Goal: Information Seeking & Learning: Compare options

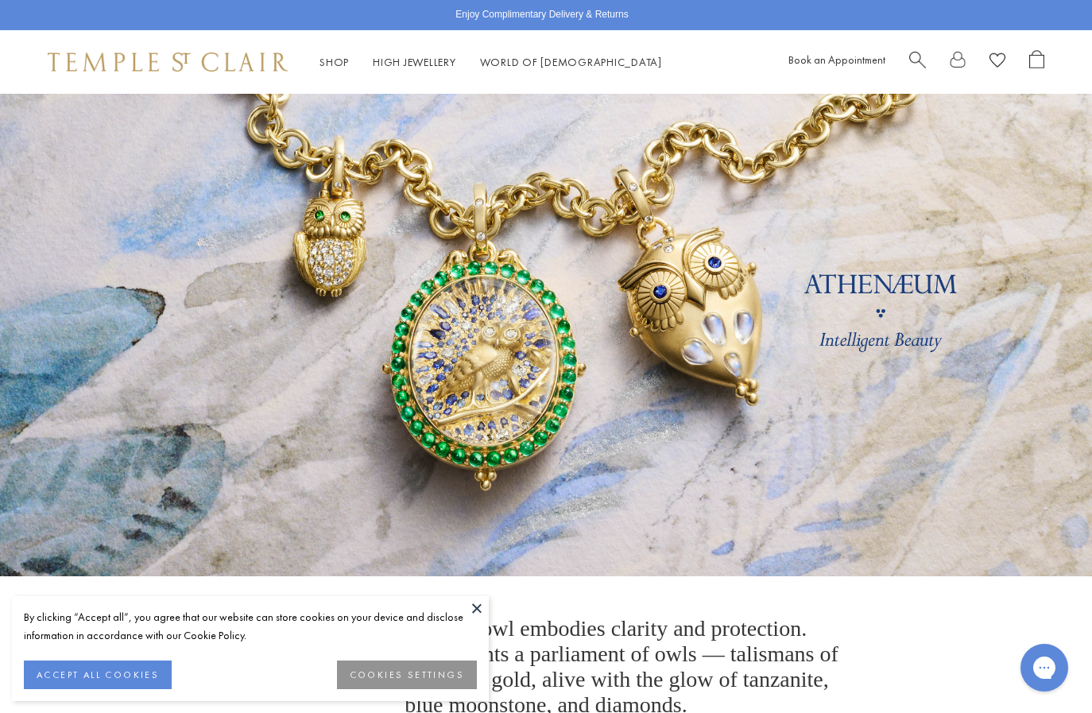
scroll to position [36, 0]
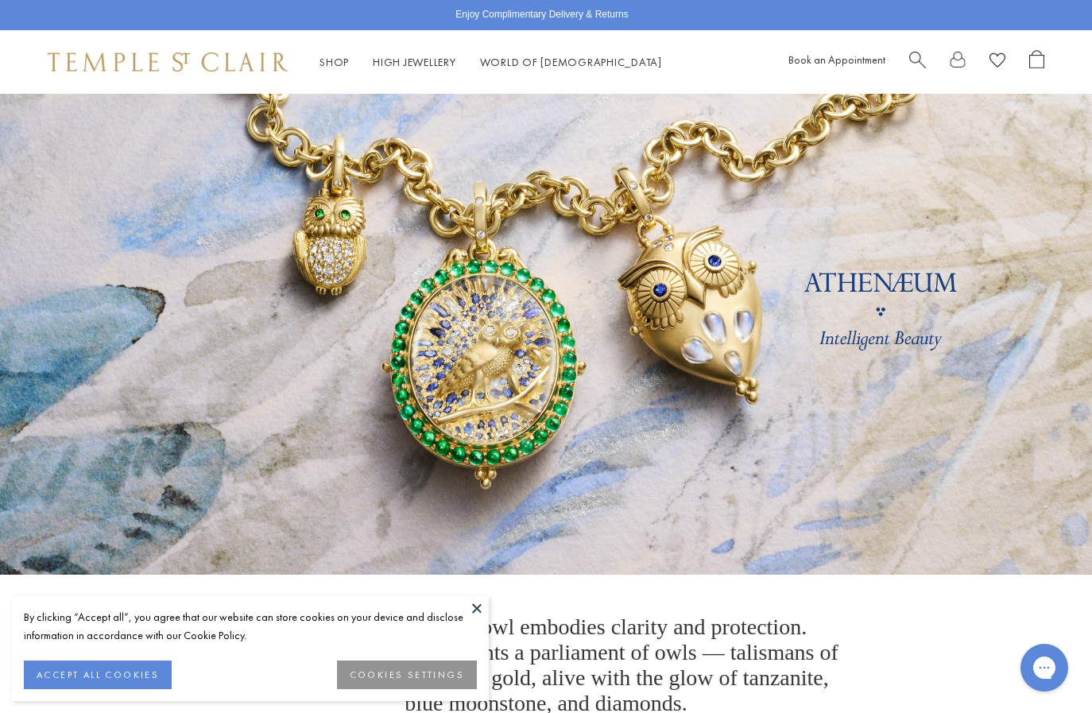
click at [155, 671] on button "ACCEPT ALL COOKIES" at bounding box center [98, 674] width 148 height 29
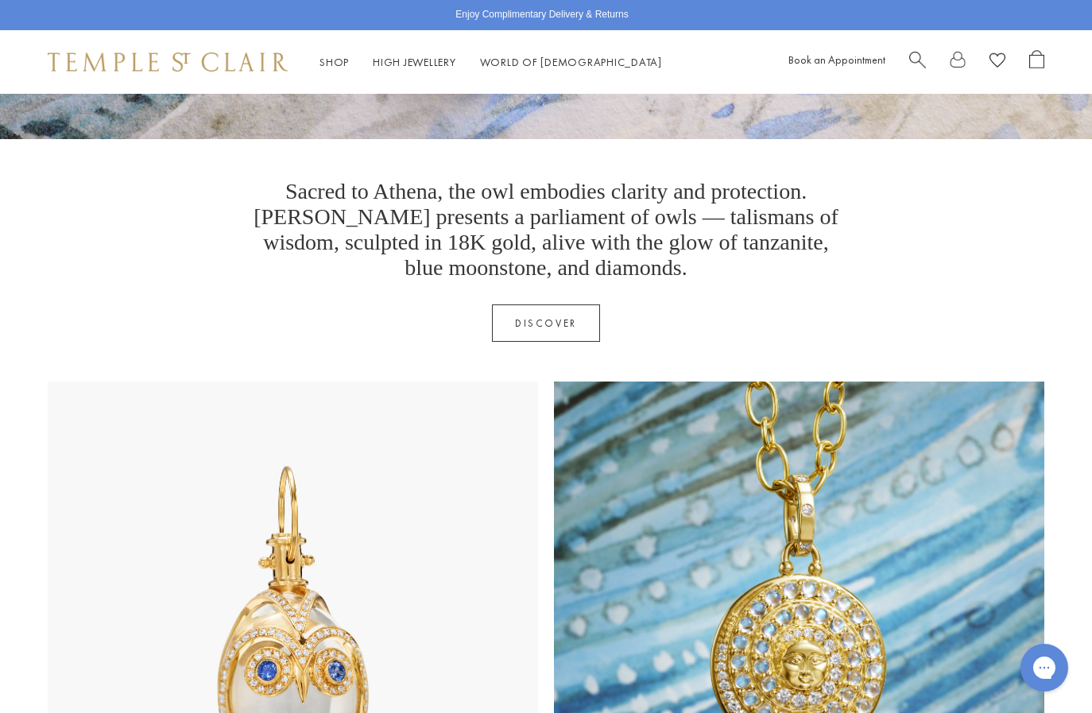
scroll to position [584, 0]
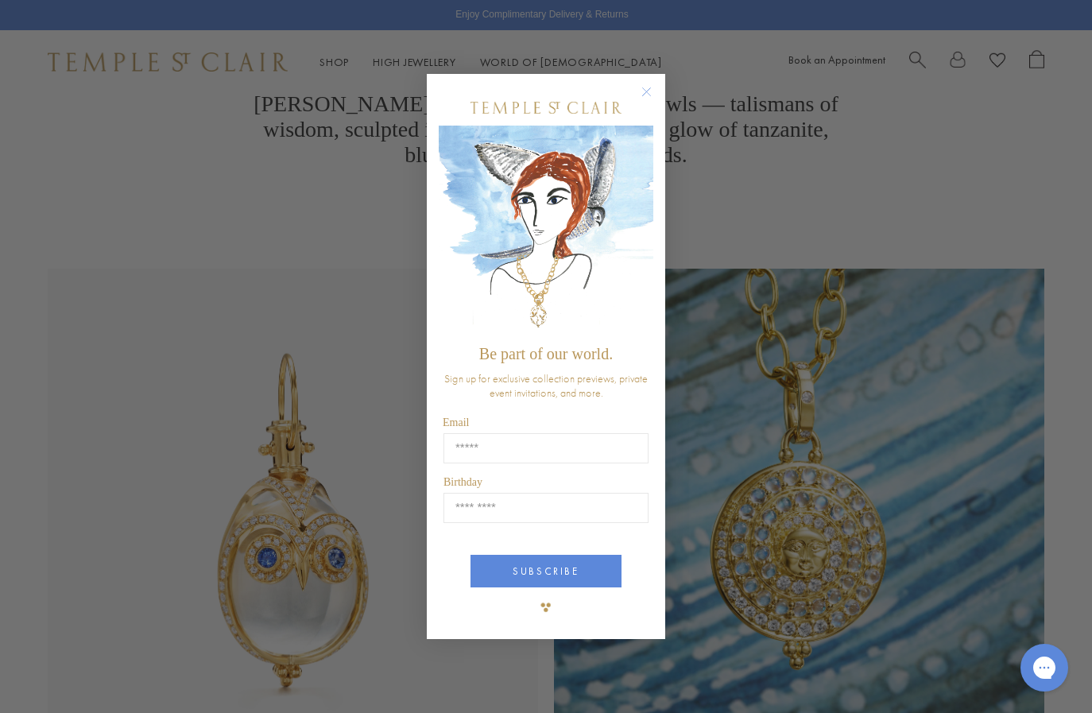
click at [651, 92] on circle "Close dialog" at bounding box center [646, 91] width 19 height 19
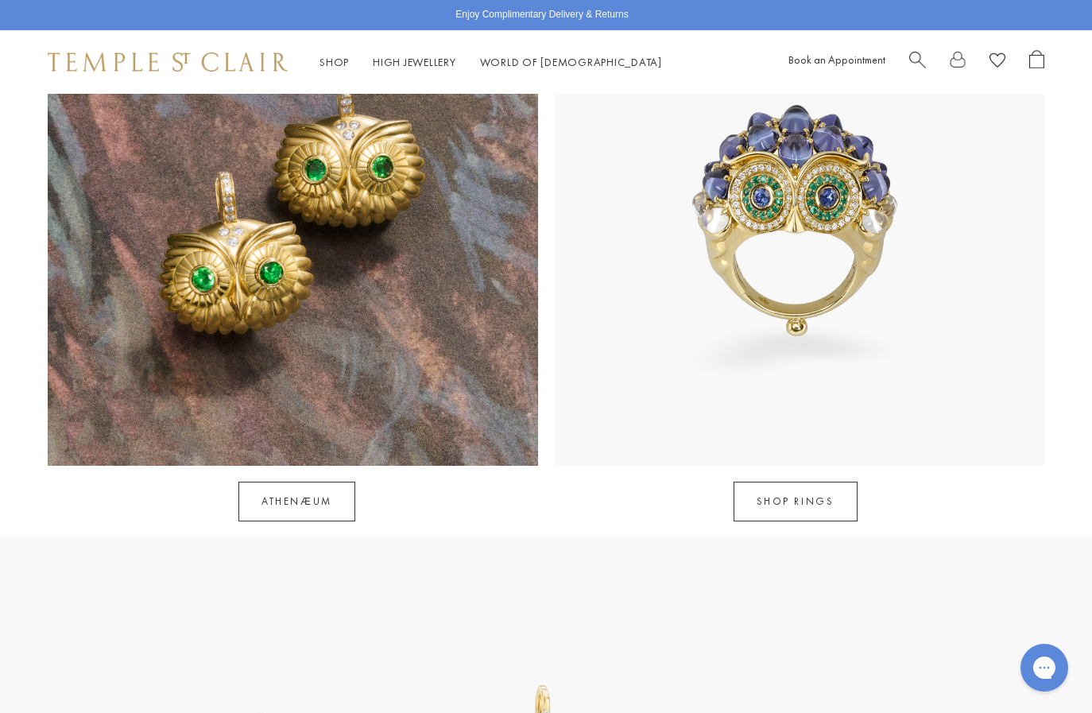
scroll to position [1365, 0]
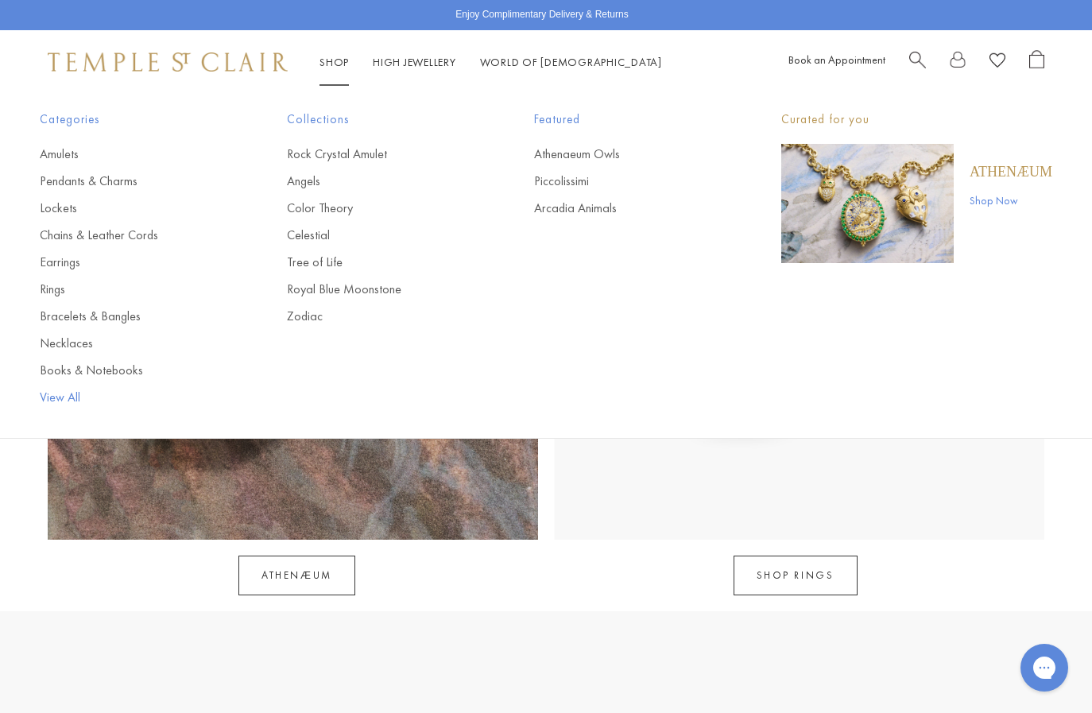
click at [64, 396] on link "View All" at bounding box center [132, 396] width 184 height 17
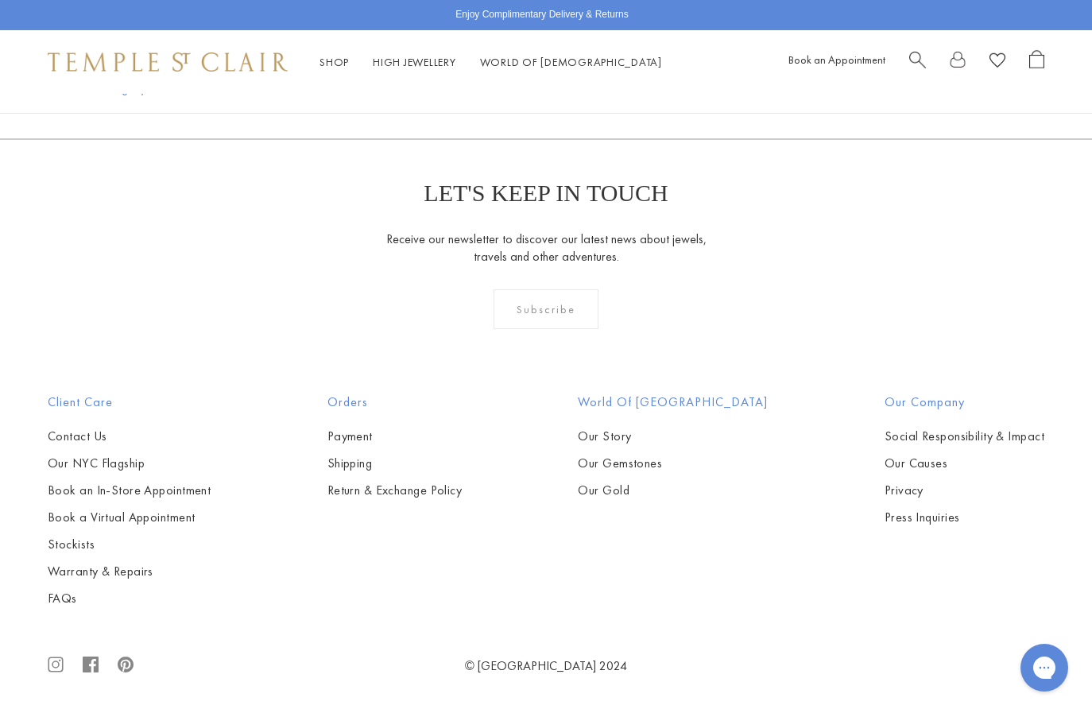
scroll to position [5871, 0]
click at [0, 0] on img at bounding box center [0, 0] width 0 height 0
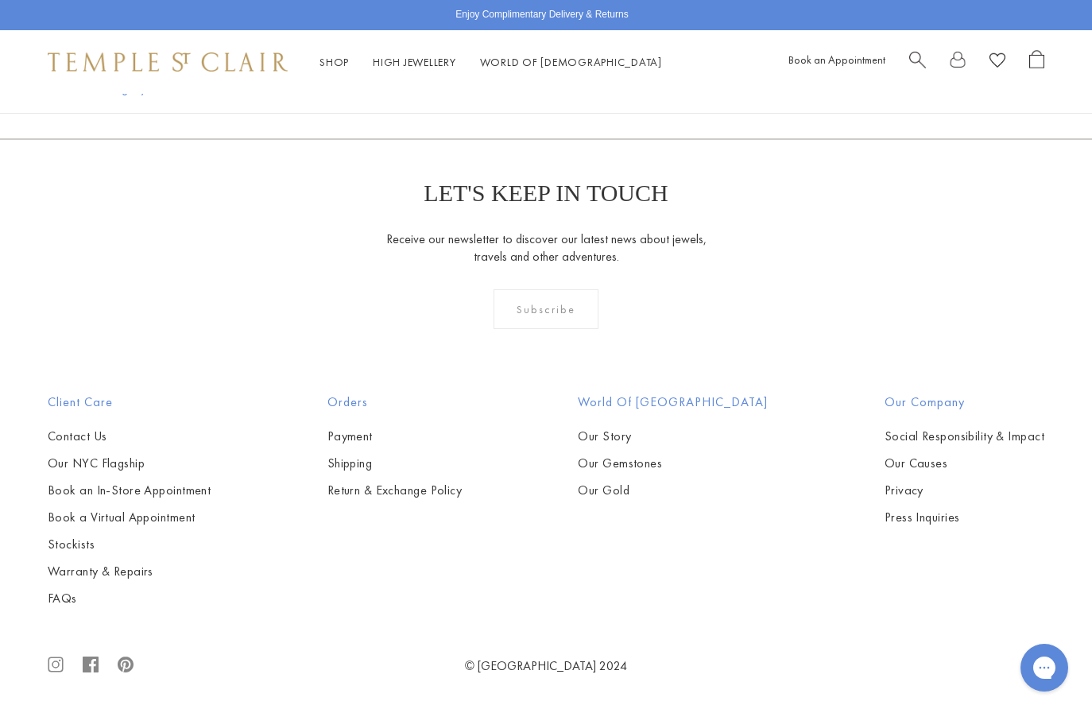
scroll to position [11491, 0]
click at [467, 75] on link "2" at bounding box center [469, 53] width 52 height 44
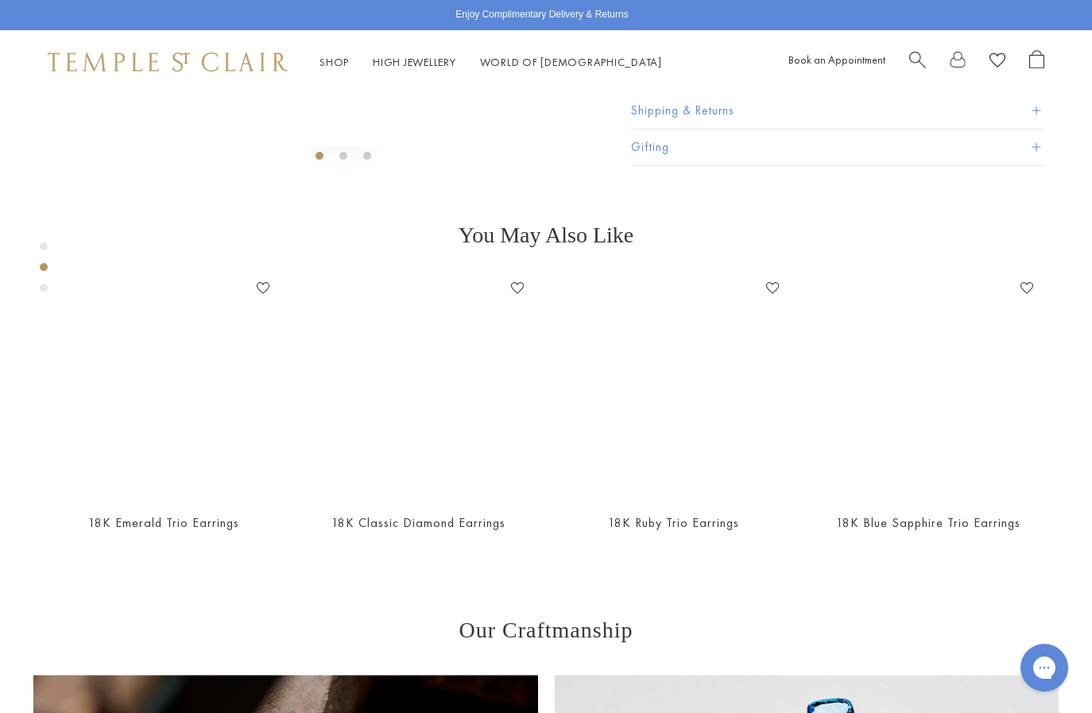
scroll to position [455, 0]
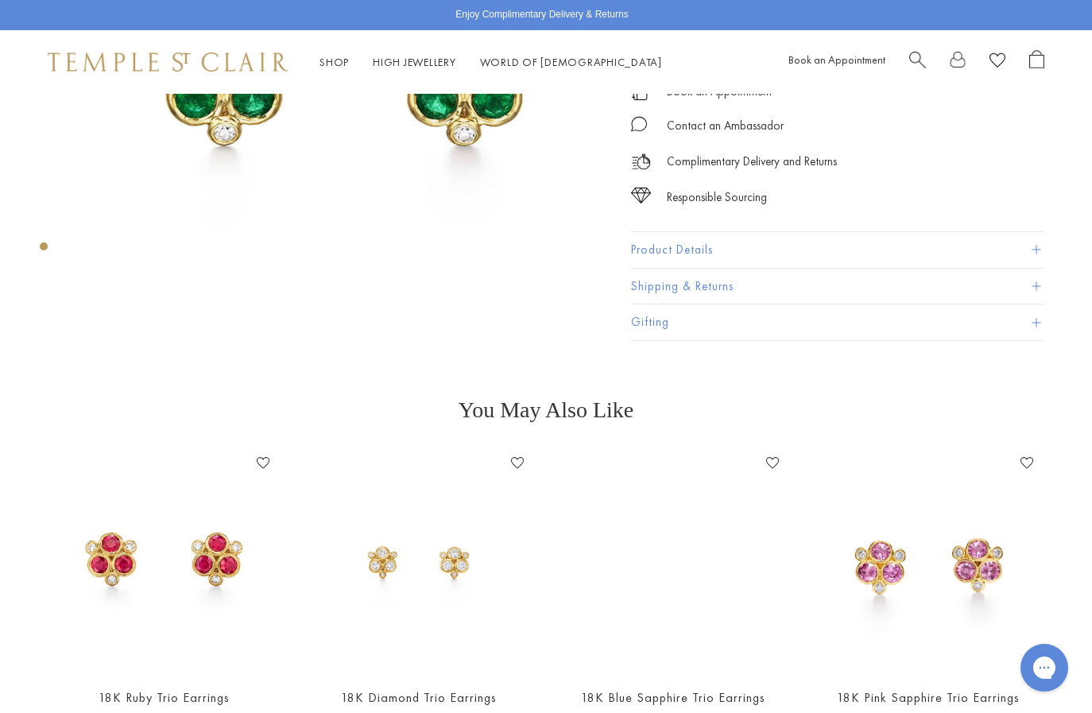
scroll to position [272, 0]
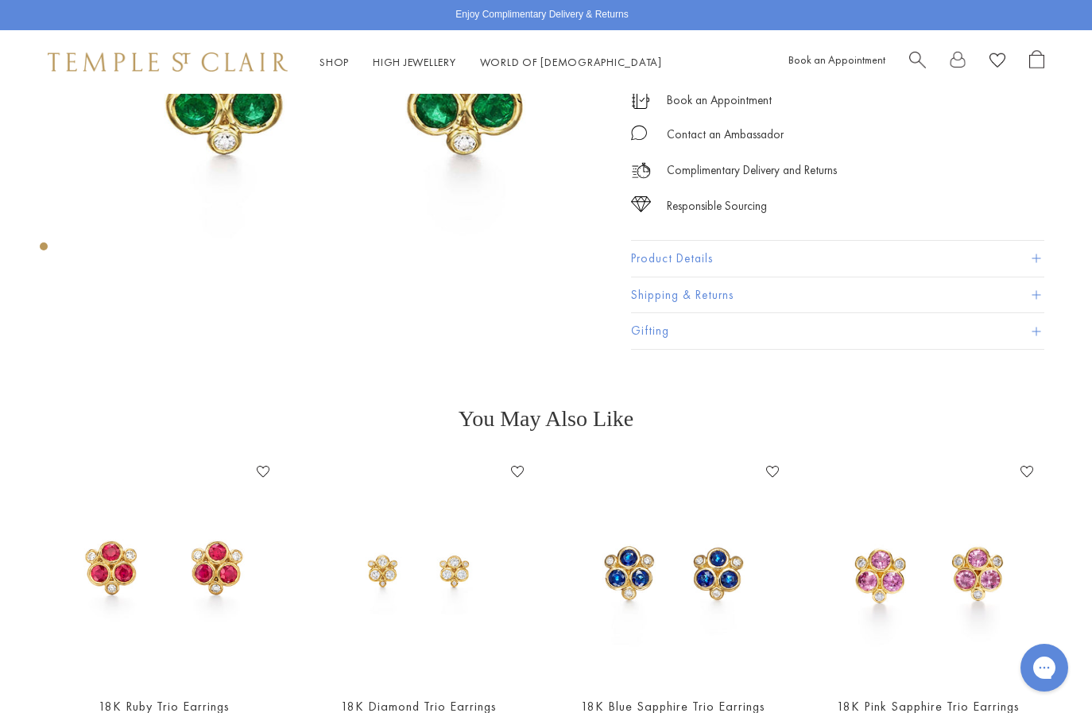
click at [650, 265] on button "Product Details" at bounding box center [837, 259] width 413 height 36
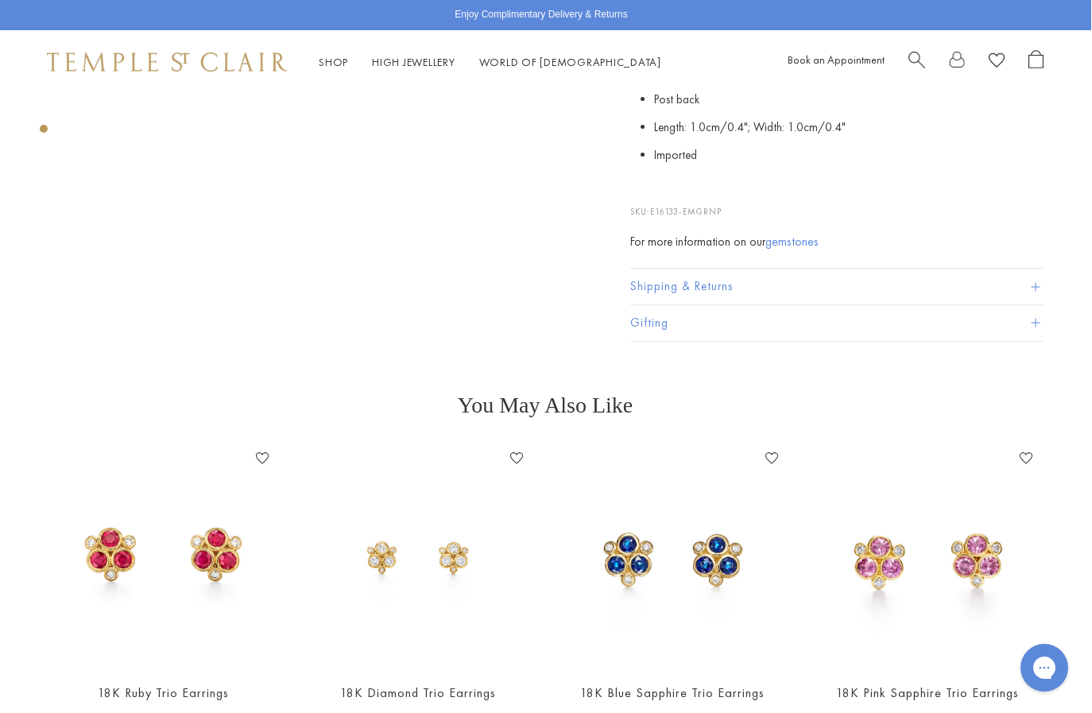
scroll to position [460, 1]
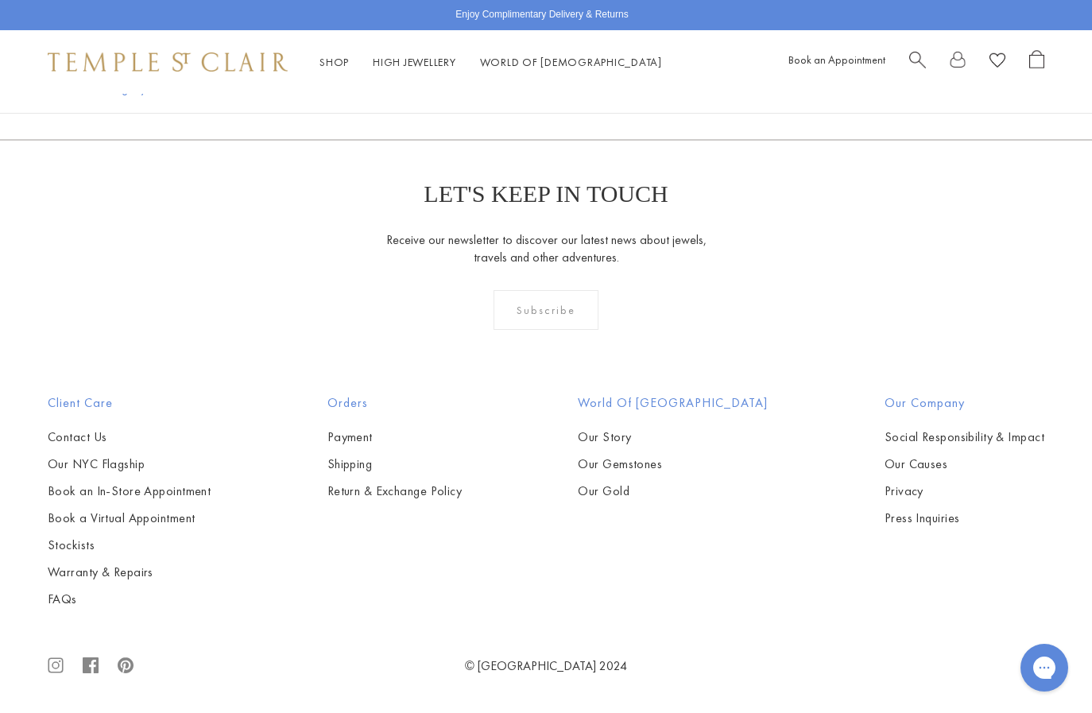
scroll to position [7859, 0]
click at [520, 75] on link "3" at bounding box center [519, 54] width 52 height 44
click at [547, 75] on link "4" at bounding box center [545, 54] width 52 height 44
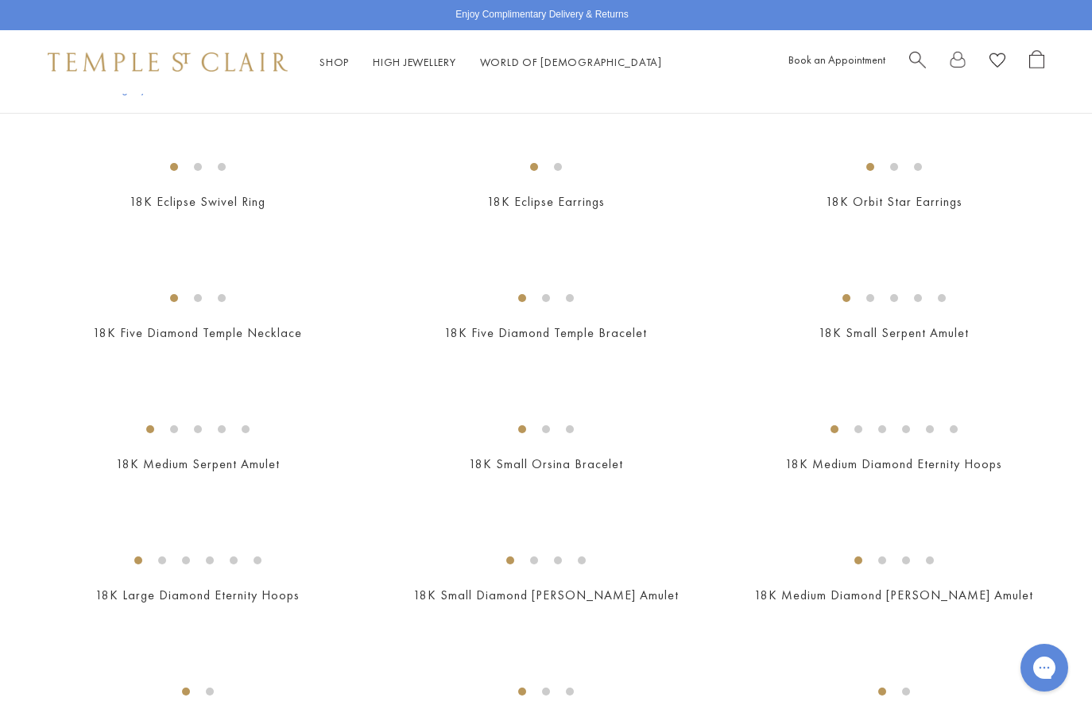
scroll to position [930, 0]
click at [0, 0] on img at bounding box center [0, 0] width 0 height 0
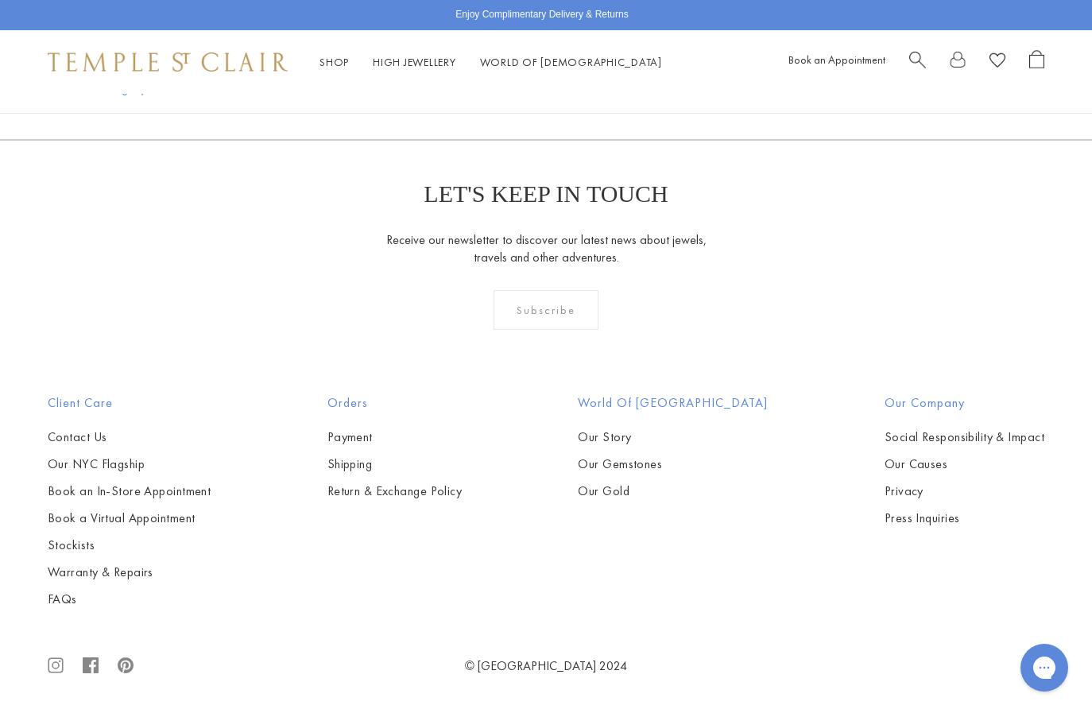
scroll to position [7855, 0]
click at [570, 75] on link "5" at bounding box center [571, 54] width 52 height 44
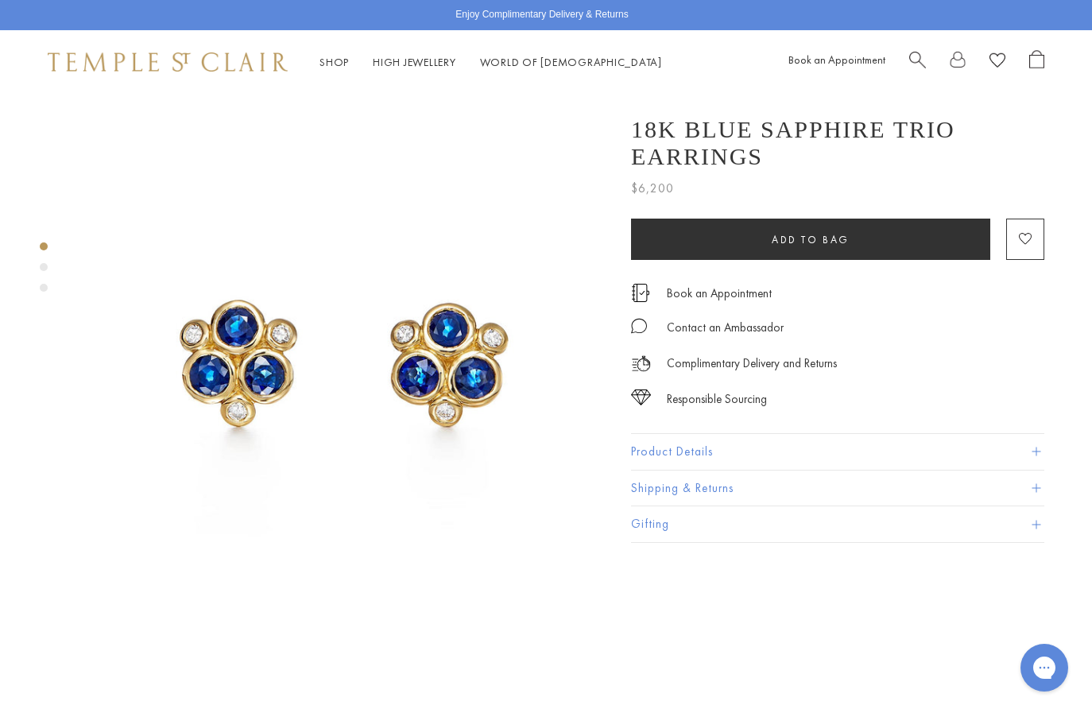
click at [632, 434] on button "Product Details" at bounding box center [837, 452] width 413 height 36
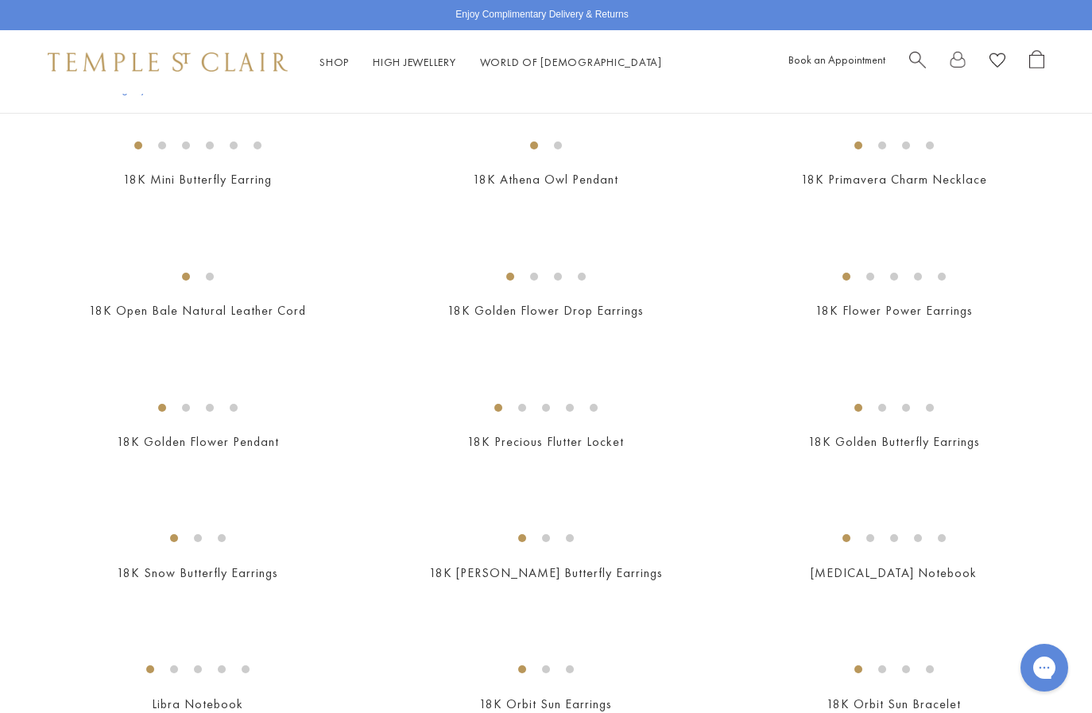
scroll to position [431, 0]
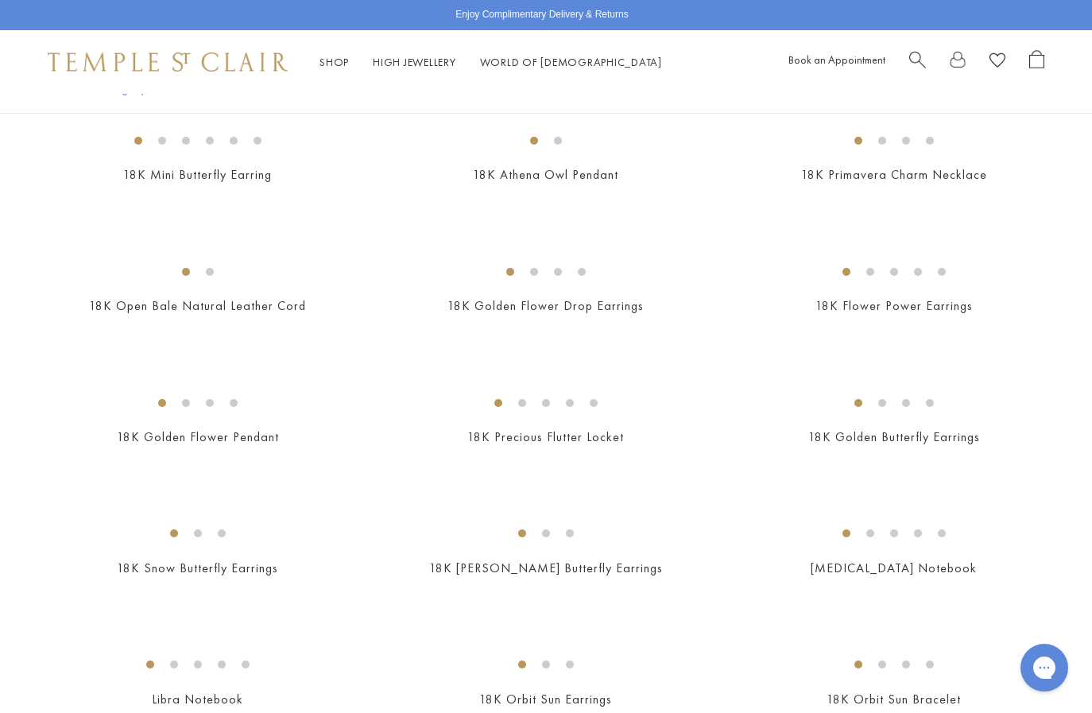
click at [0, 0] on img at bounding box center [0, 0] width 0 height 0
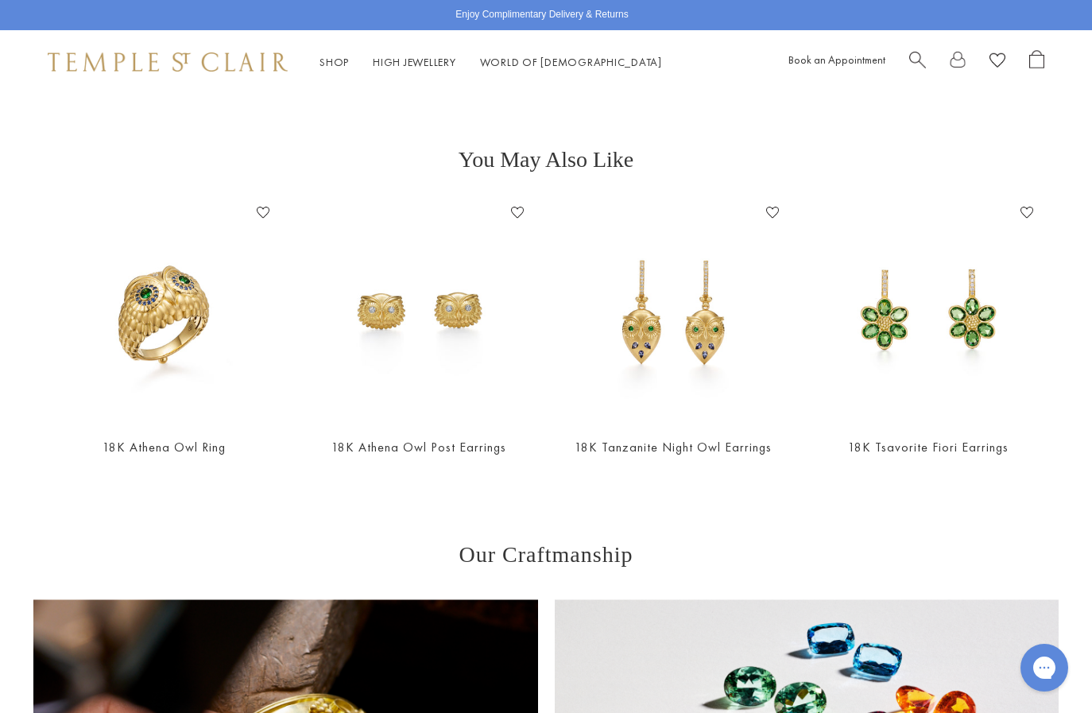
scroll to position [1635, 0]
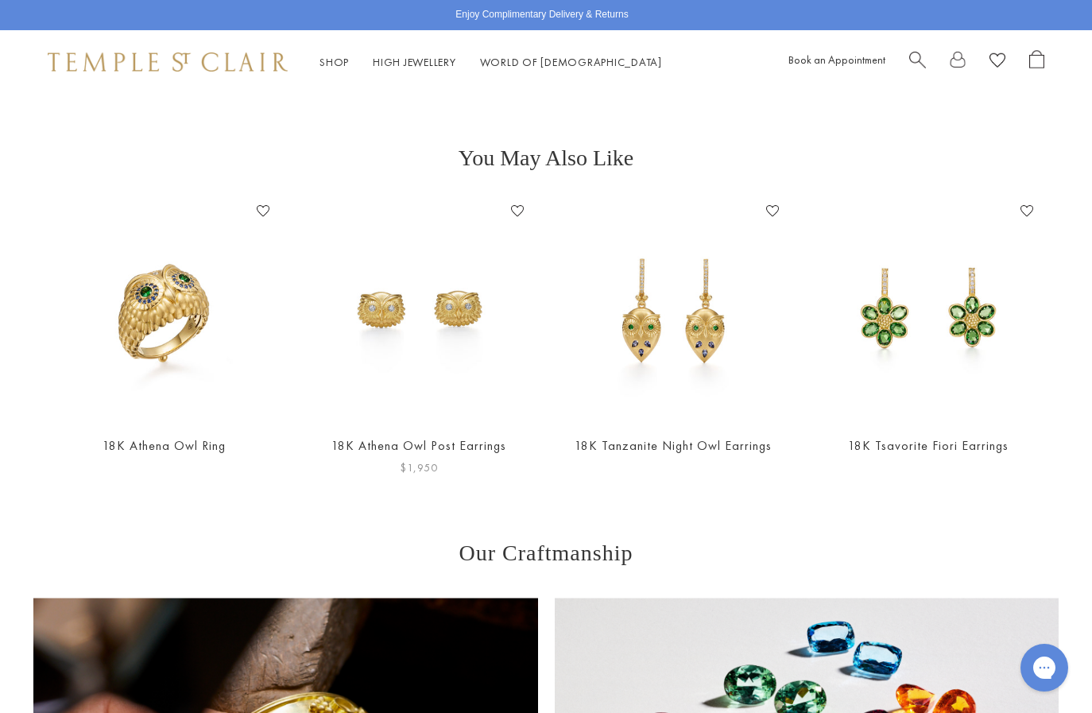
click at [467, 284] on img at bounding box center [418, 310] width 223 height 223
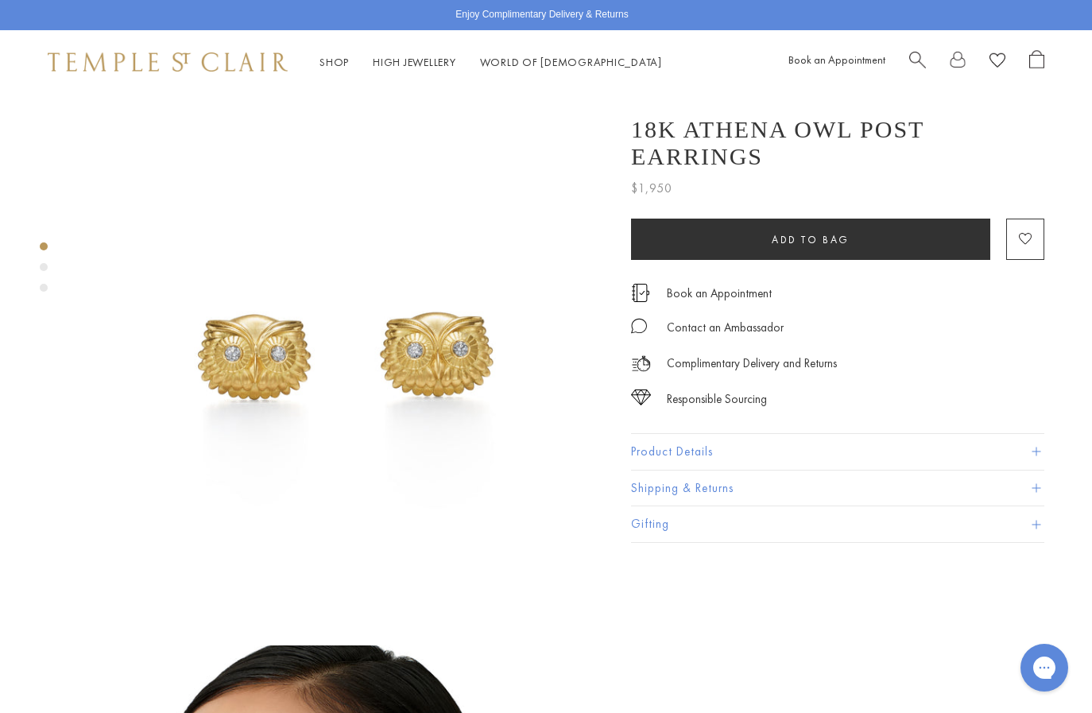
click at [663, 434] on button "Product Details" at bounding box center [837, 452] width 413 height 36
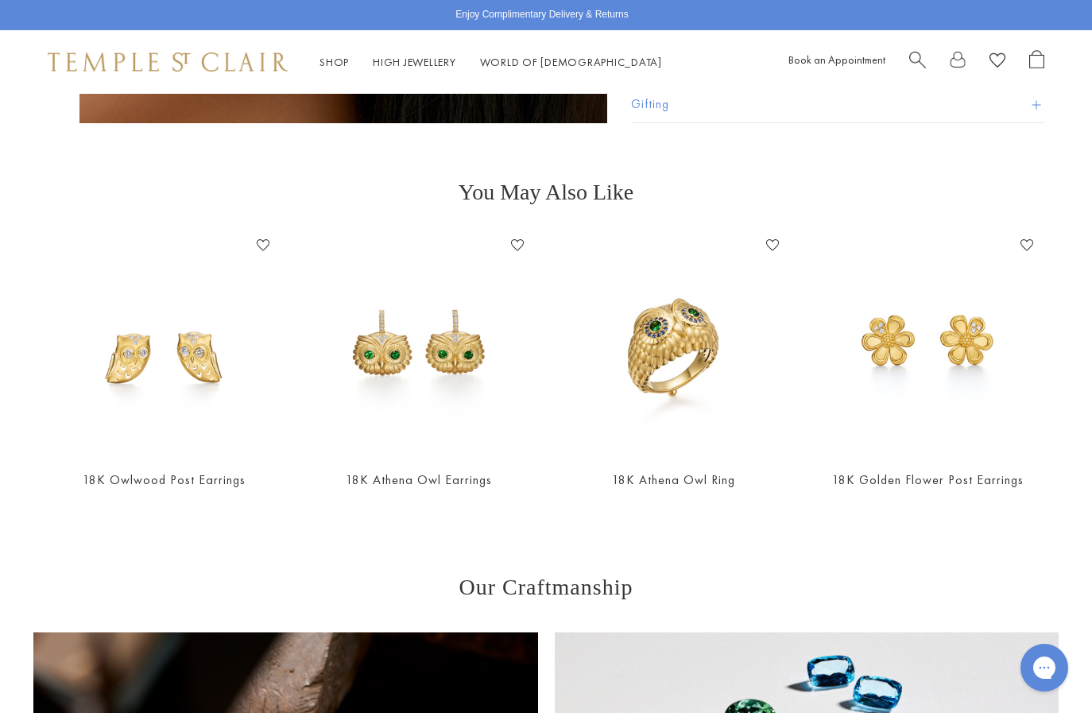
scroll to position [1606, 0]
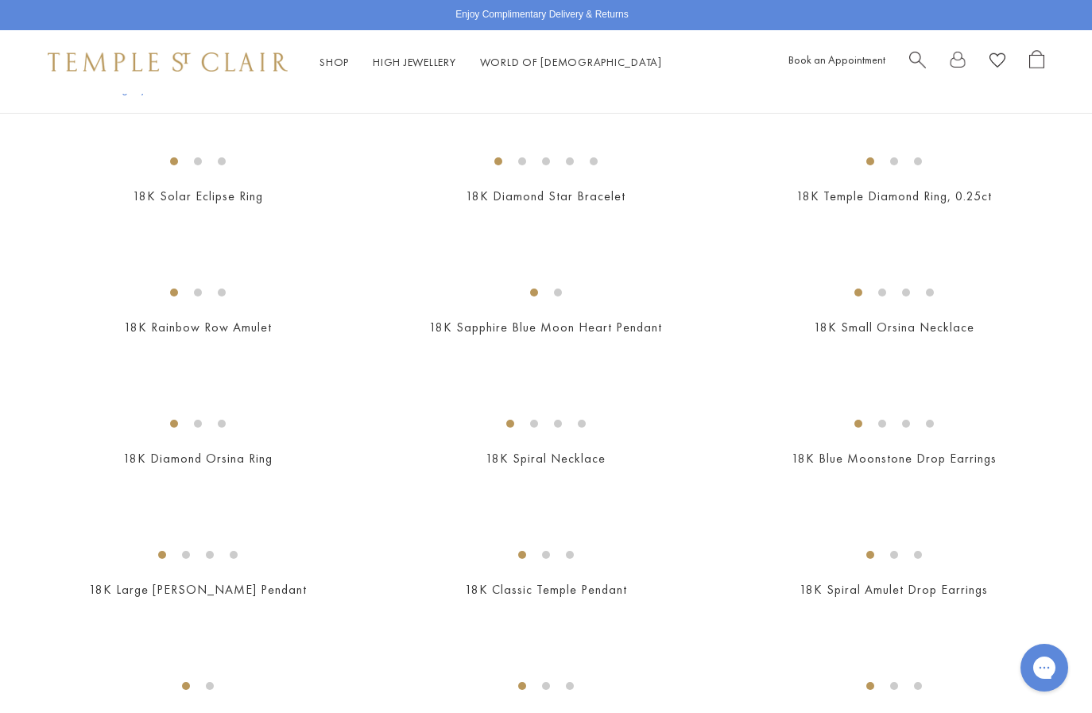
scroll to position [1045, 0]
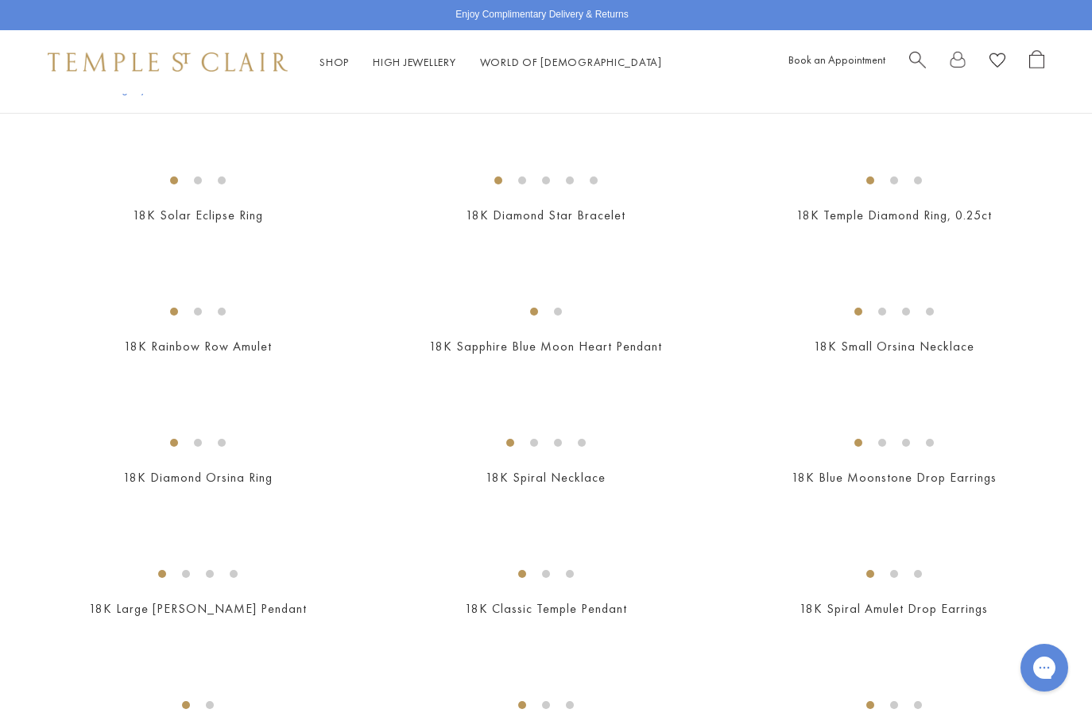
click at [0, 0] on img at bounding box center [0, 0] width 0 height 0
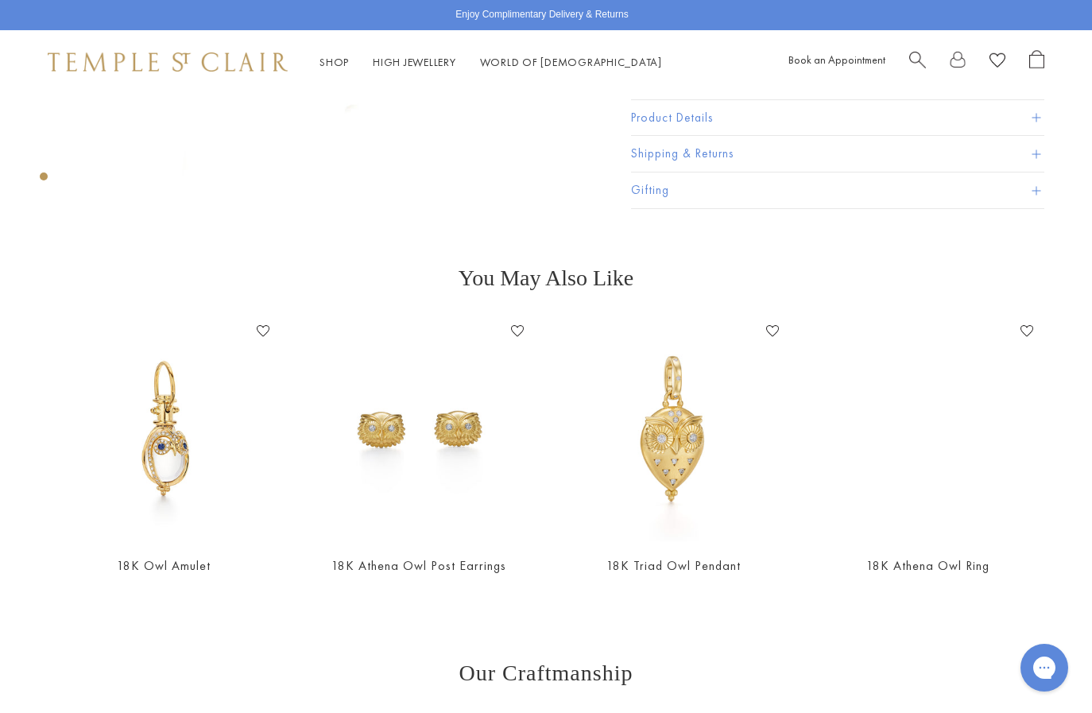
scroll to position [410, 0]
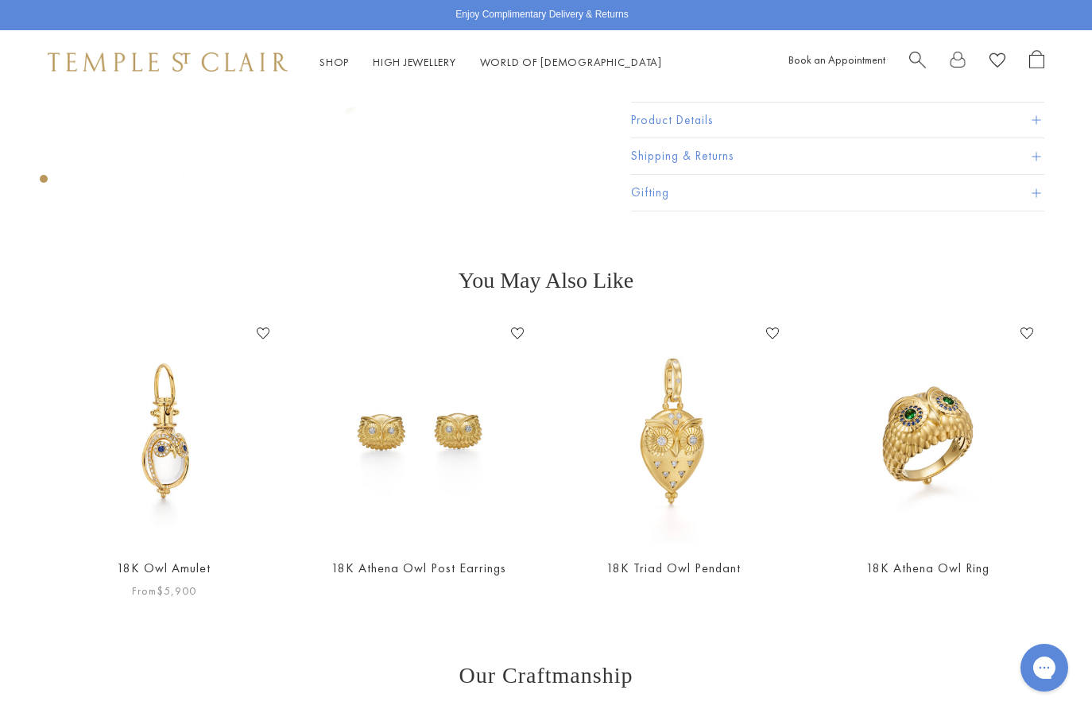
click at [160, 470] on img at bounding box center [163, 432] width 223 height 223
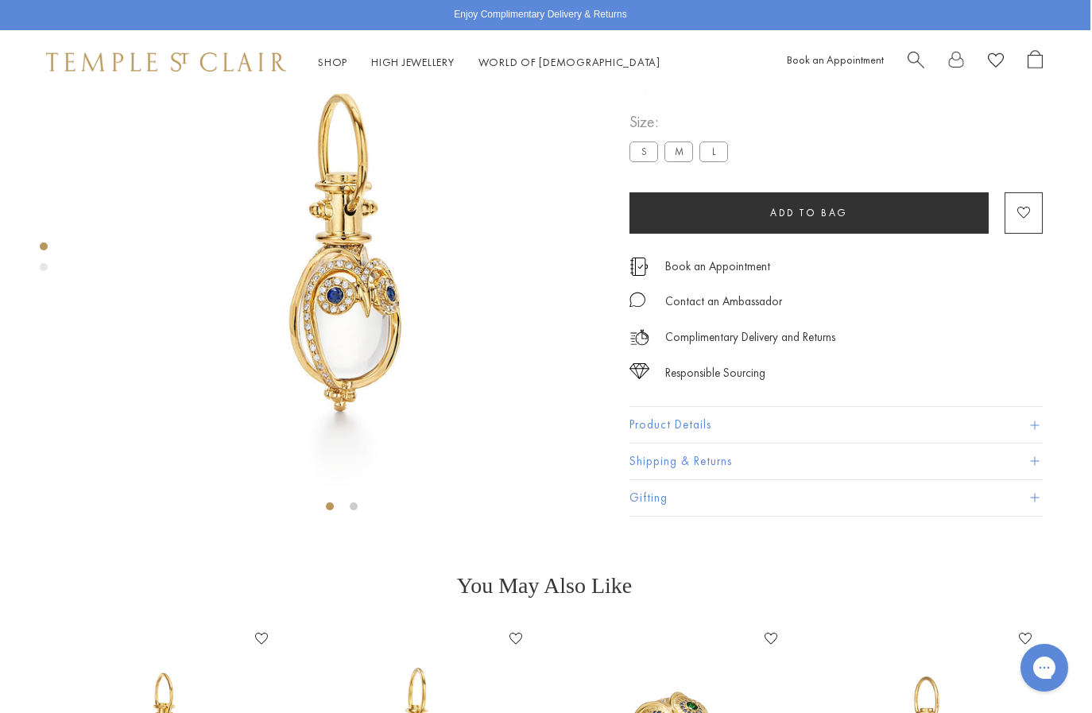
scroll to position [100, 2]
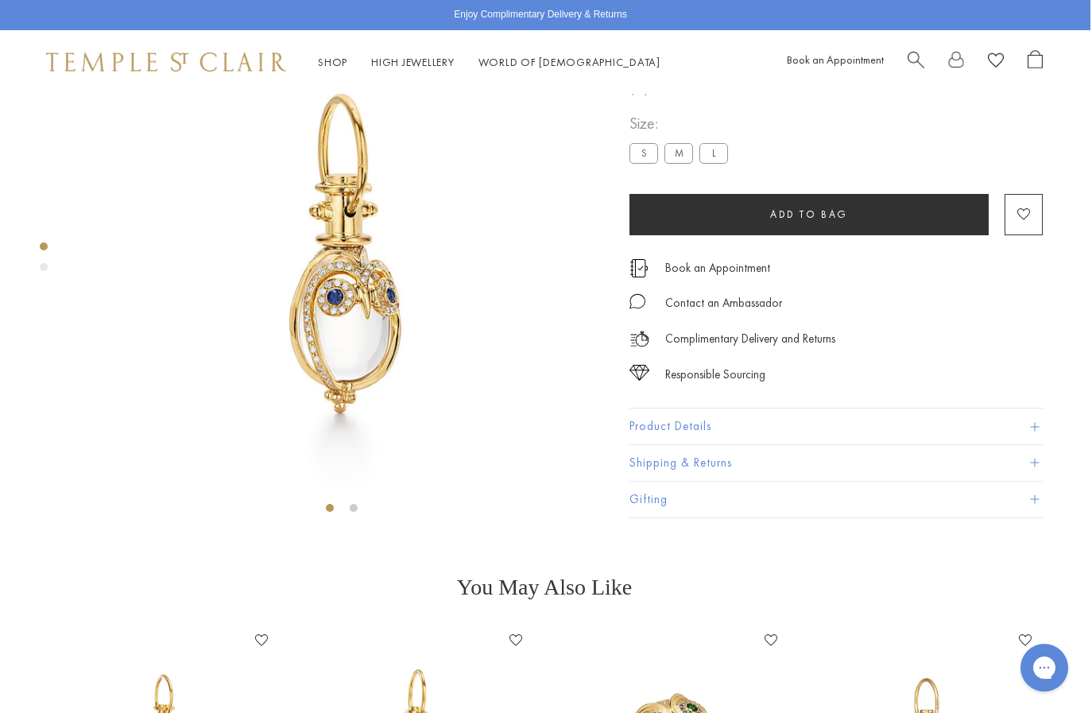
click at [679, 163] on label "M" at bounding box center [678, 153] width 29 height 20
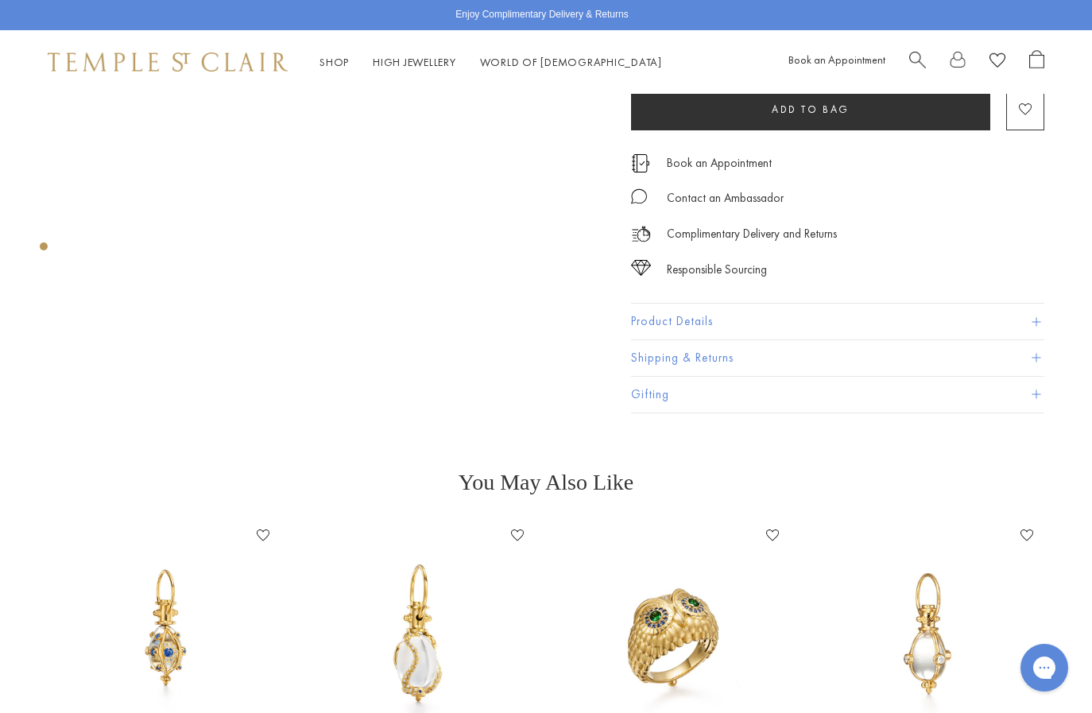
scroll to position [211, 0]
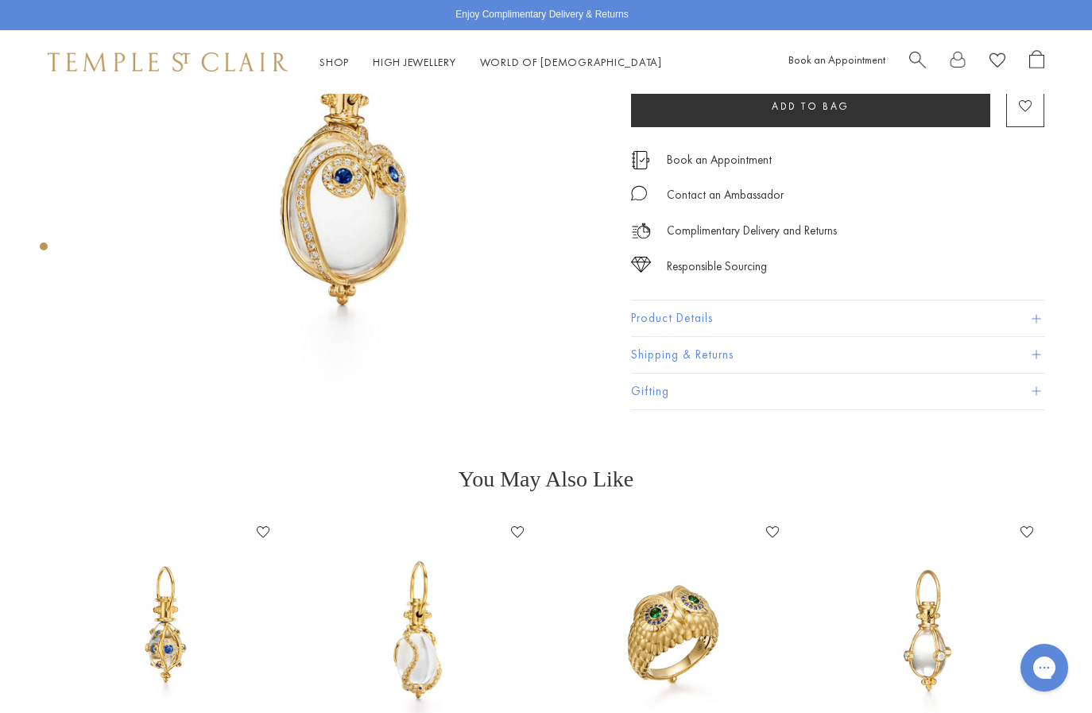
click at [694, 323] on button "Product Details" at bounding box center [837, 319] width 413 height 36
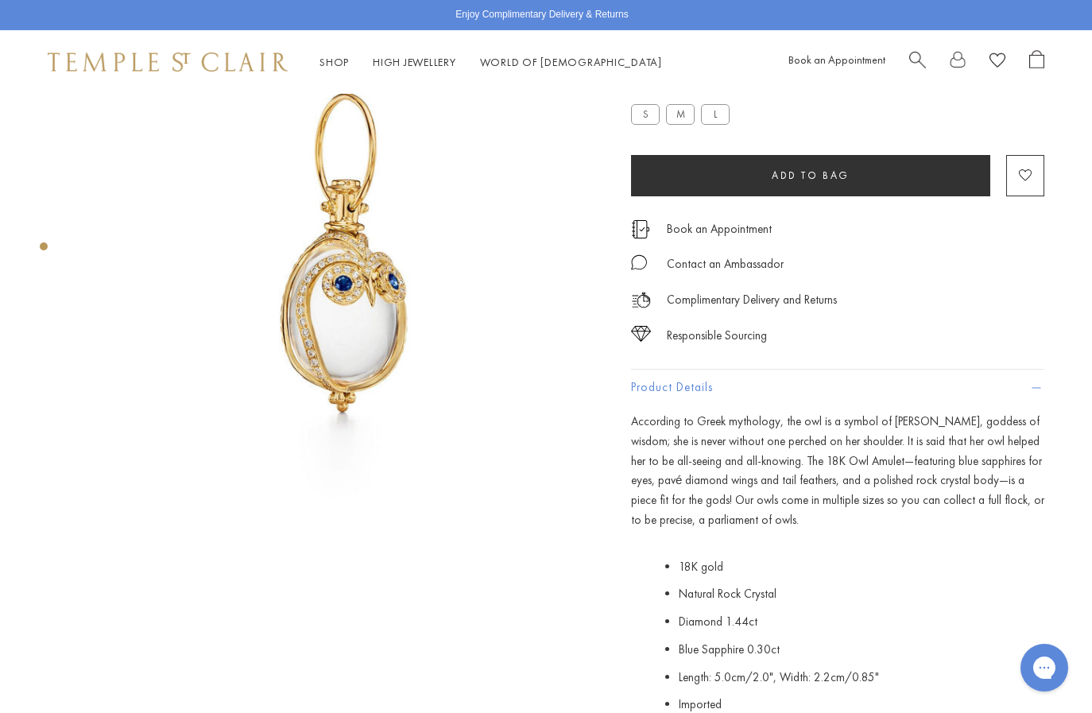
scroll to position [86, 0]
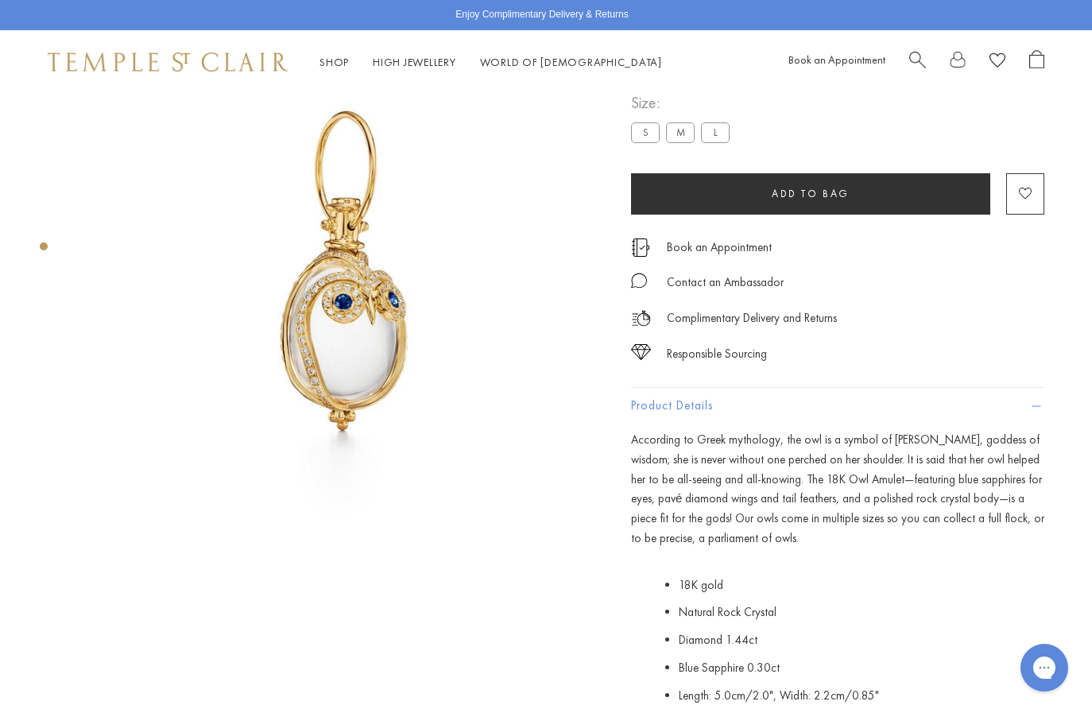
click at [644, 131] on label "S" at bounding box center [645, 132] width 29 height 20
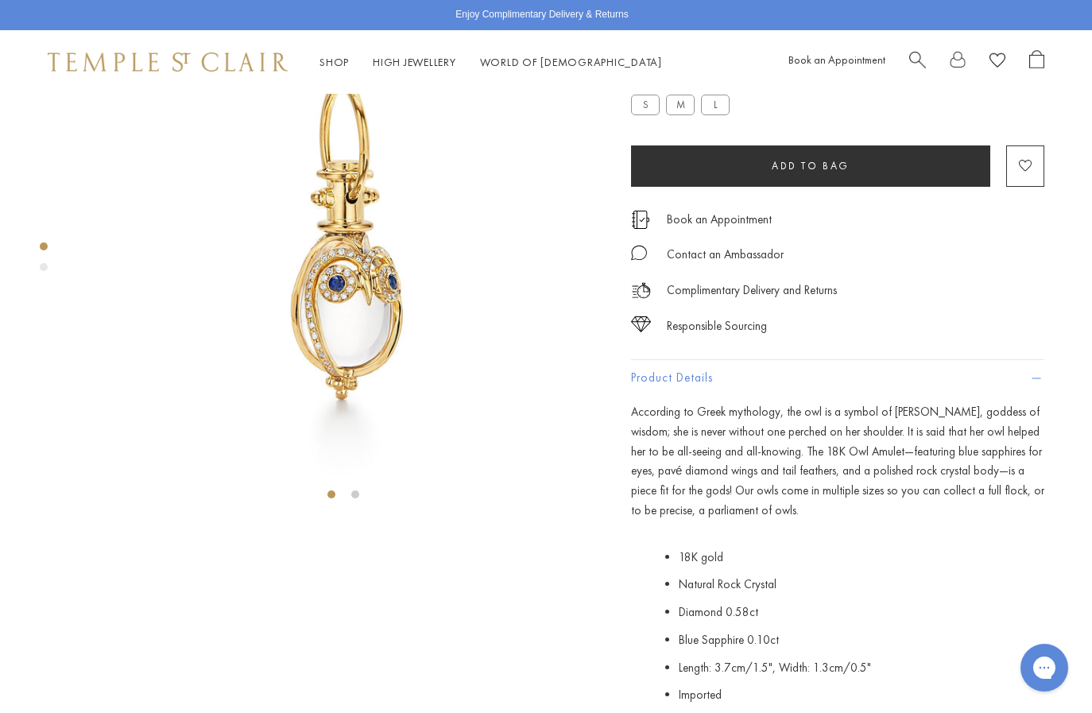
scroll to position [112, 0]
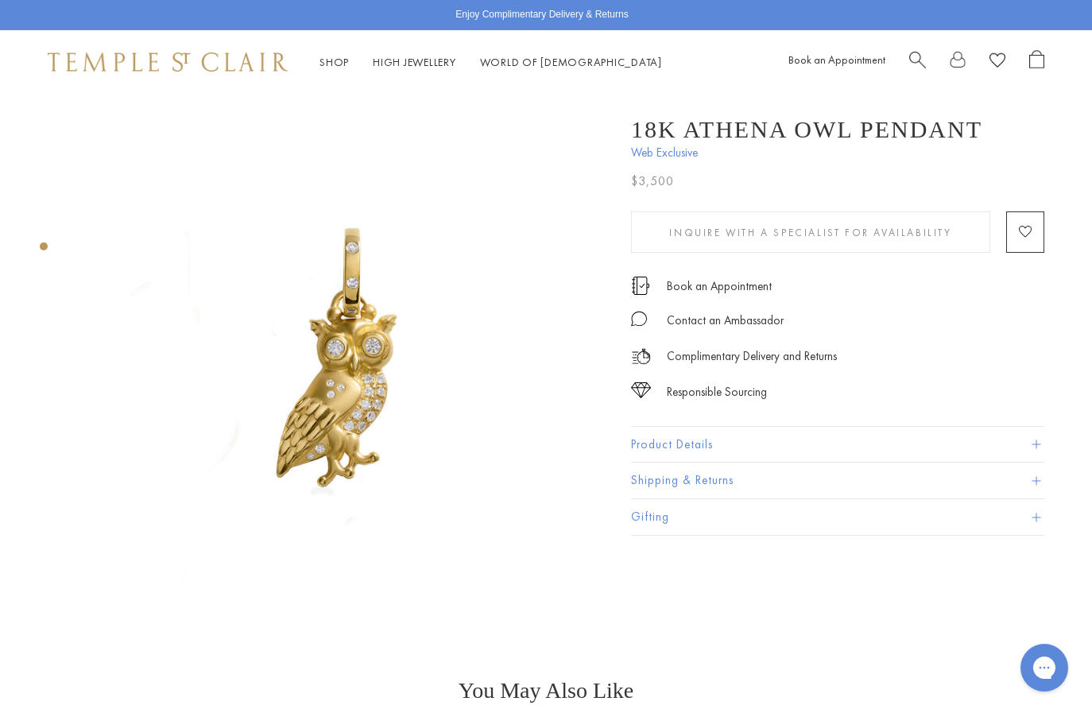
scroll to position [410, 0]
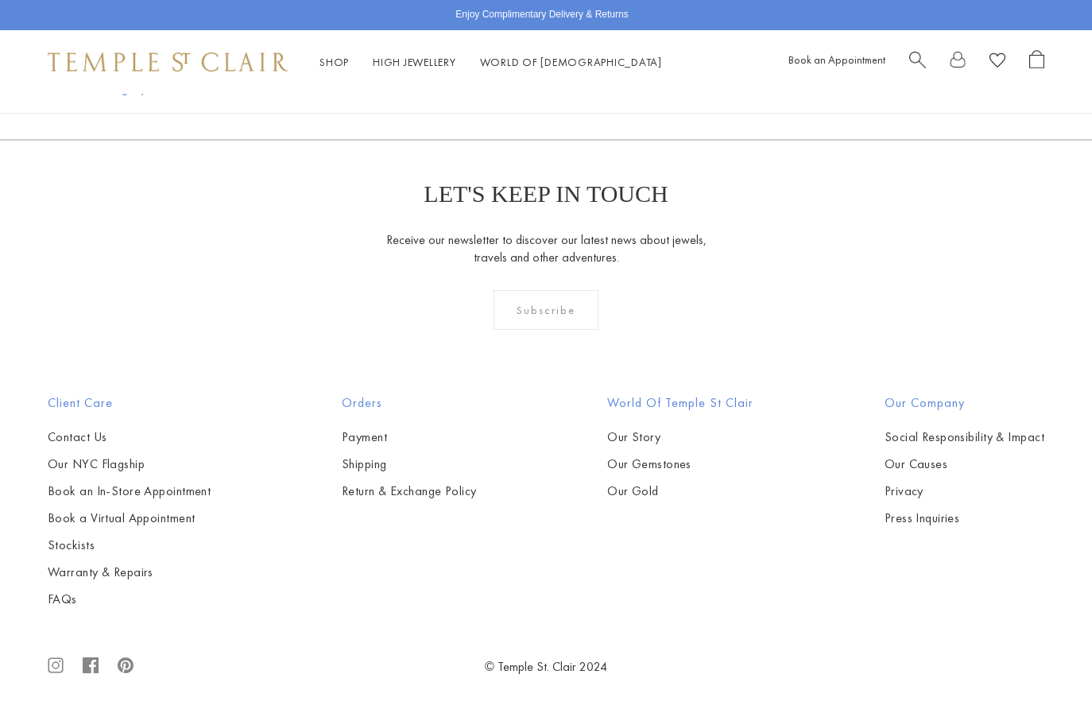
scroll to position [6457, 0]
click at [622, 75] on link "6" at bounding box center [623, 54] width 52 height 44
click at [0, 0] on img at bounding box center [0, 0] width 0 height 0
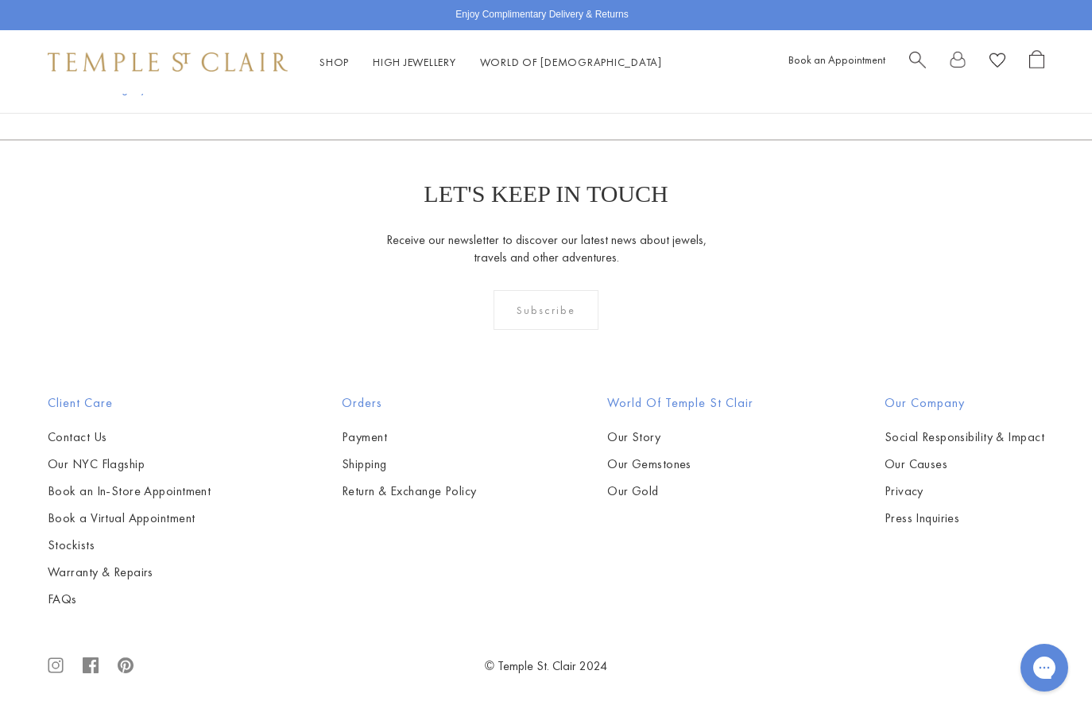
click at [0, 0] on img at bounding box center [0, 0] width 0 height 0
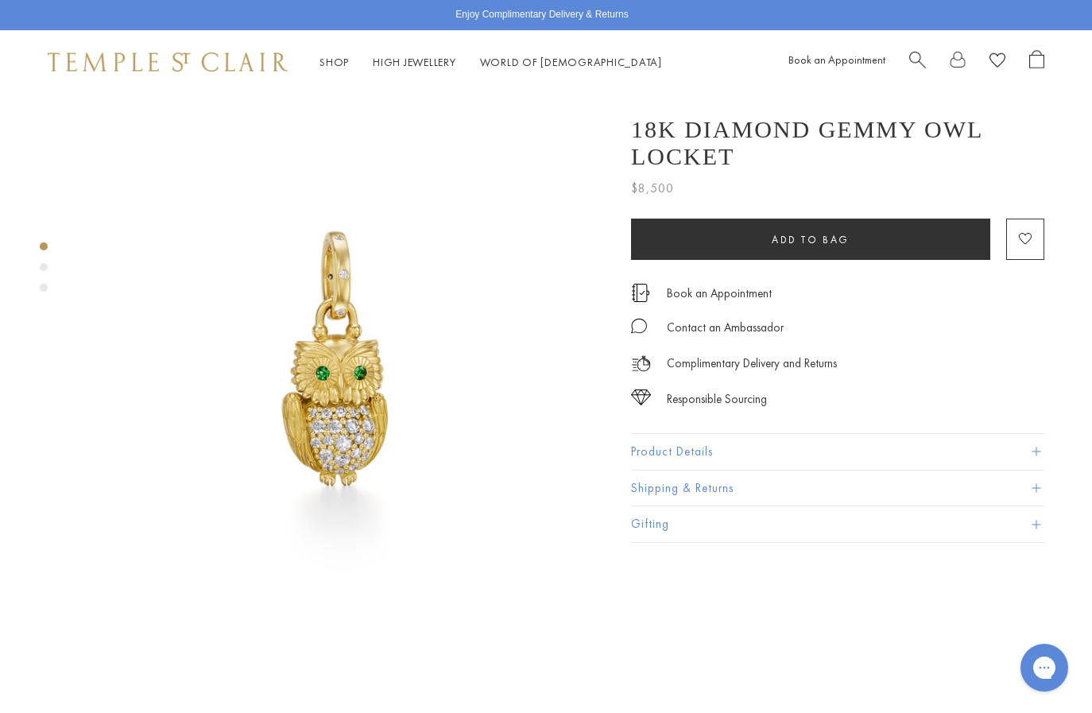
click at [41, 271] on div "Product gallery navigation" at bounding box center [44, 271] width 8 height 66
click at [44, 284] on div "Product gallery navigation" at bounding box center [44, 288] width 8 height 8
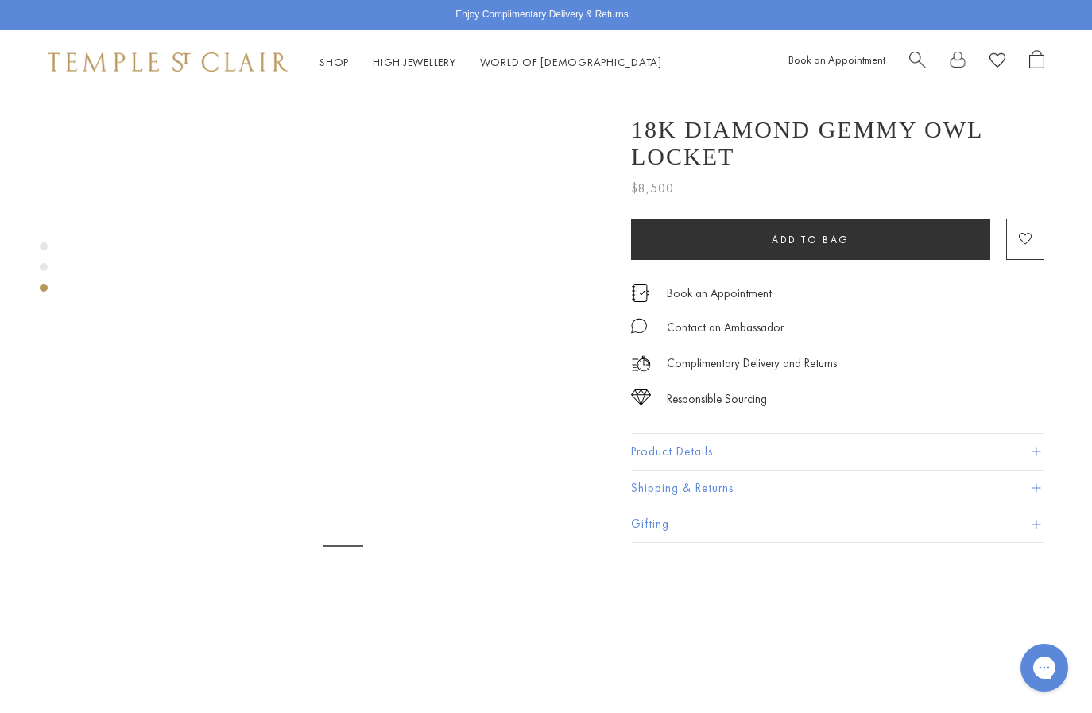
scroll to position [1085, 0]
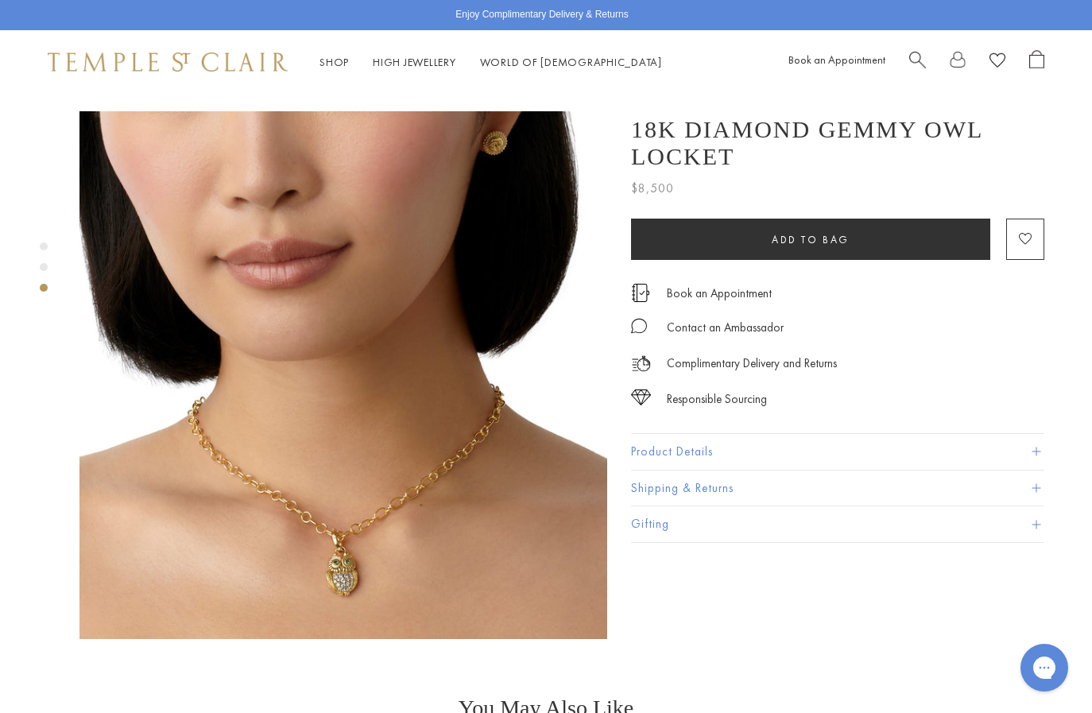
click at [686, 447] on button "Product Details" at bounding box center [837, 452] width 413 height 36
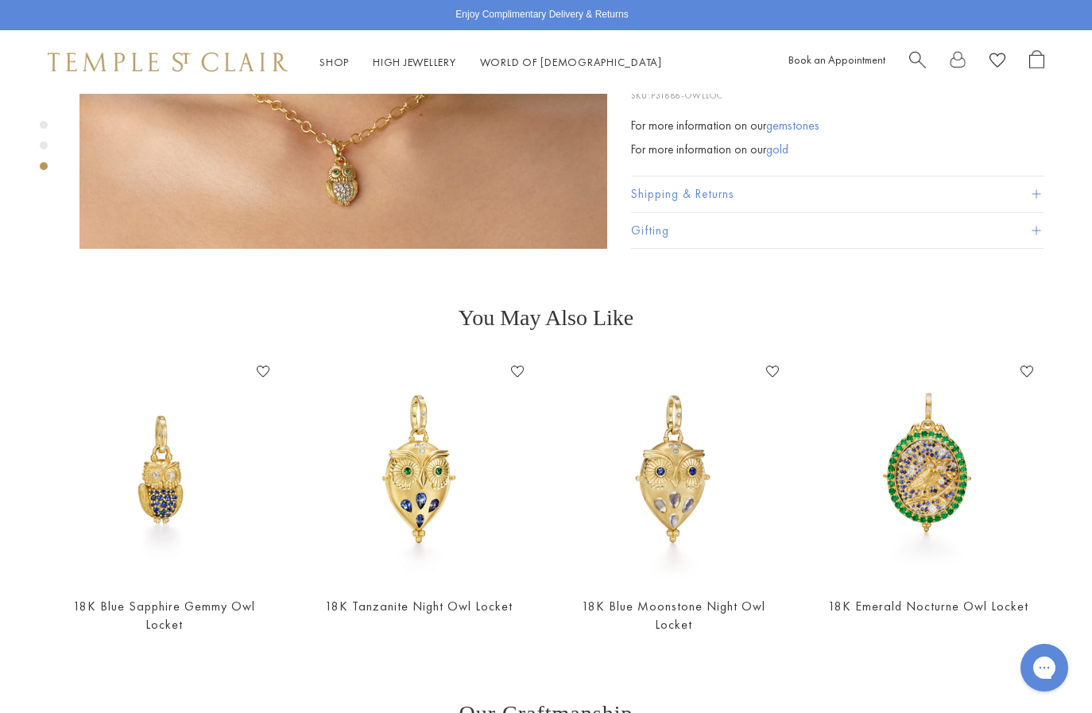
scroll to position [1478, 0]
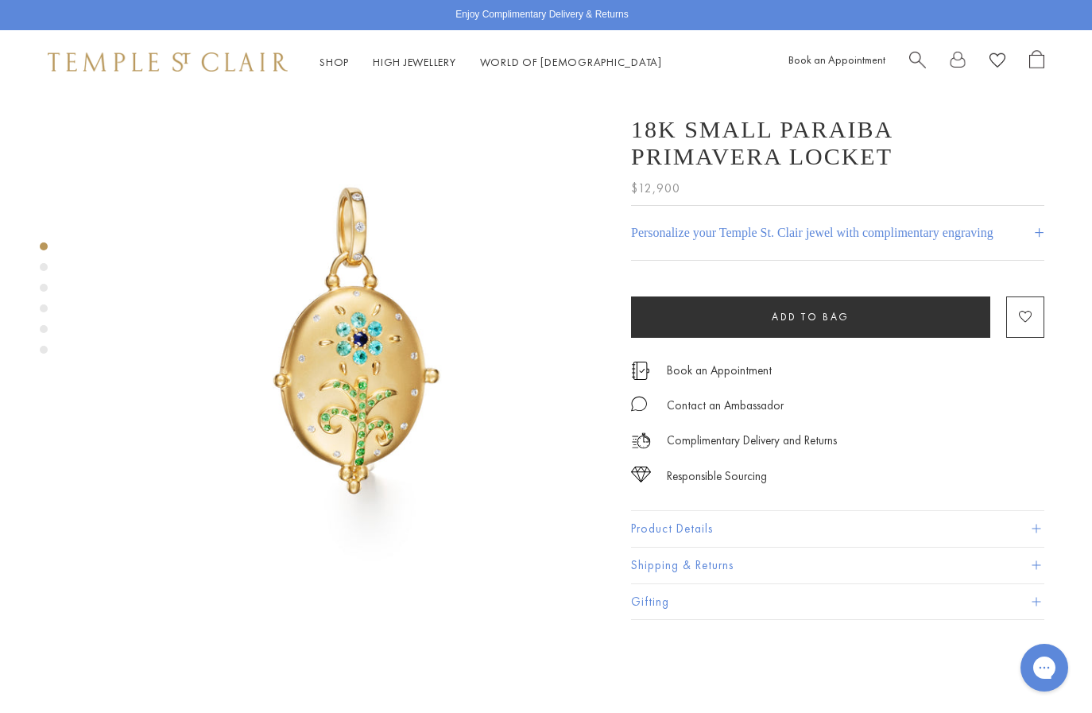
click at [44, 272] on div "Product gallery navigation" at bounding box center [44, 302] width 8 height 128
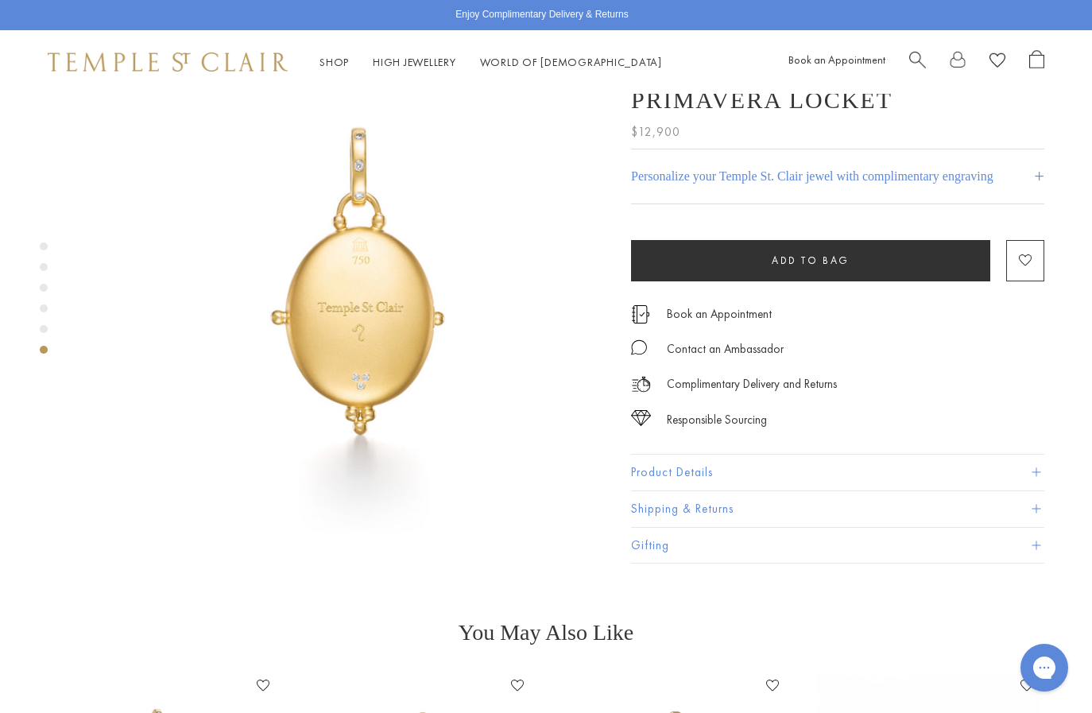
scroll to position [2813, 0]
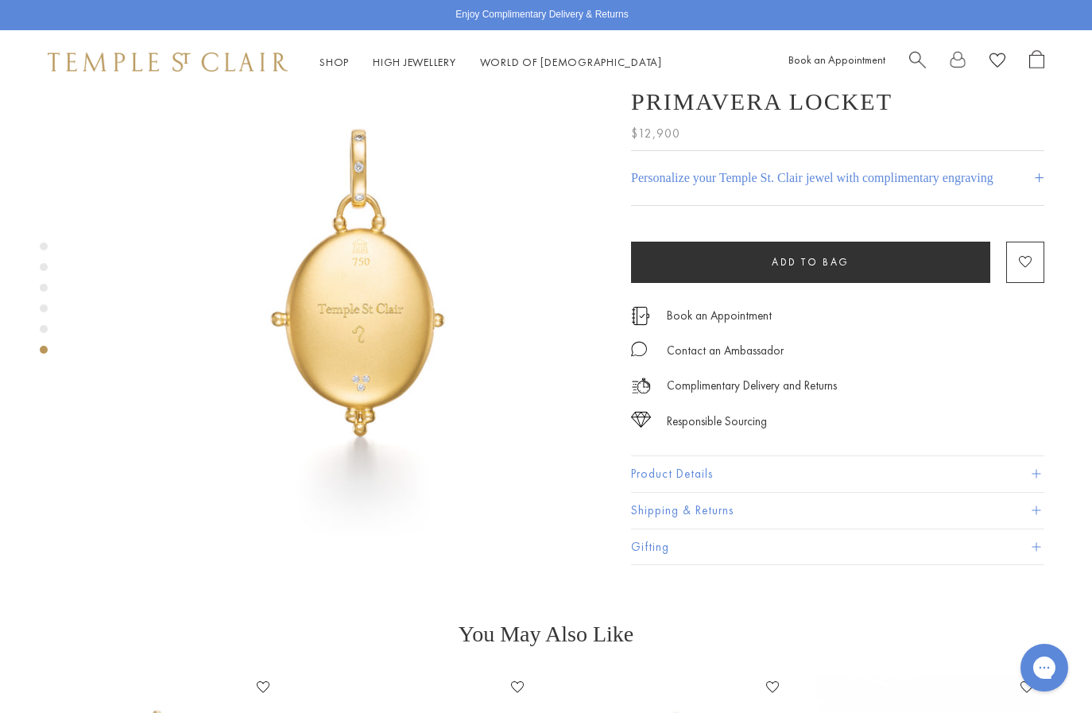
click at [671, 456] on button "Product Details" at bounding box center [837, 474] width 413 height 36
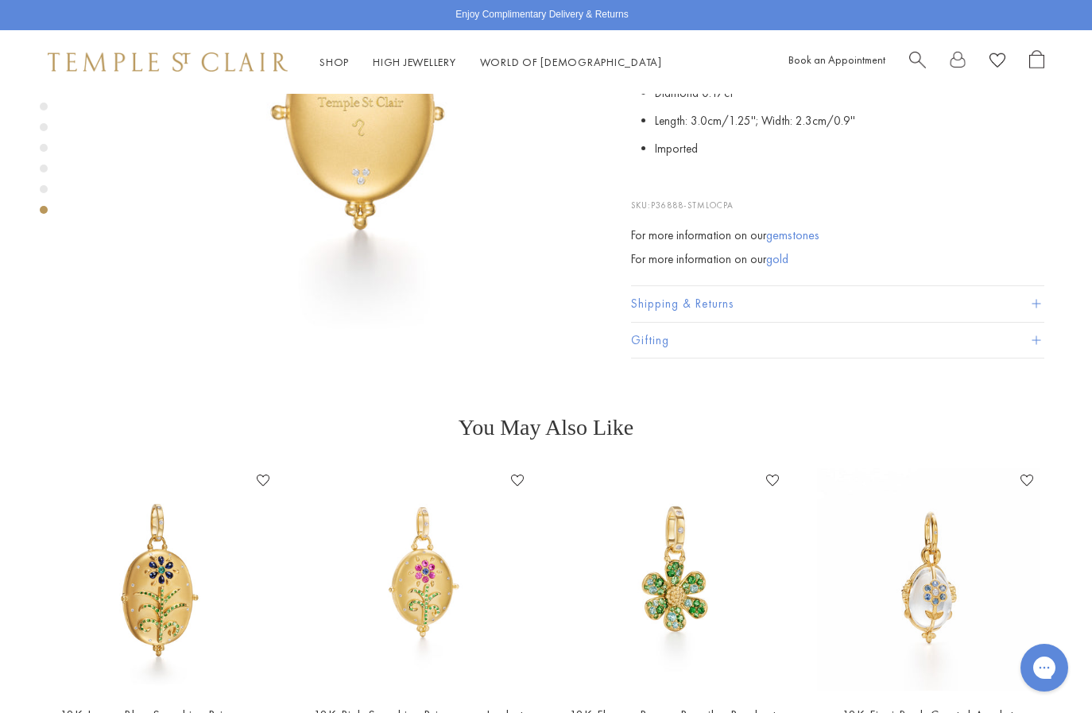
scroll to position [3021, 0]
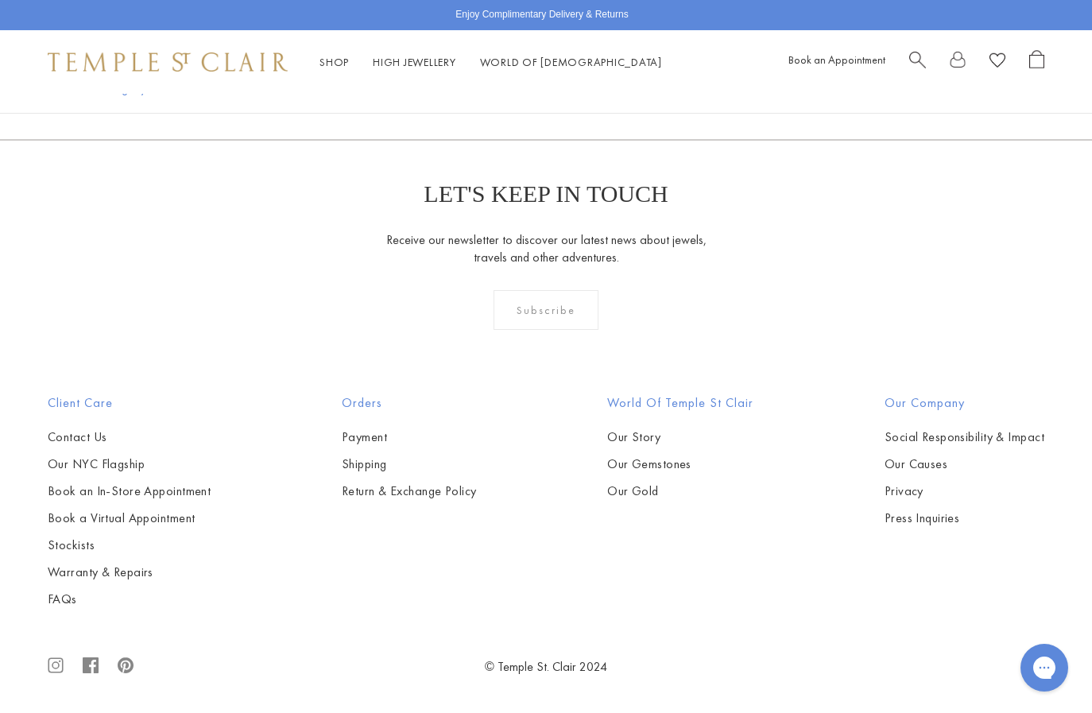
scroll to position [6634, 0]
click at [622, 75] on link "6" at bounding box center [623, 54] width 52 height 44
click at [650, 75] on link "7" at bounding box center [649, 54] width 52 height 44
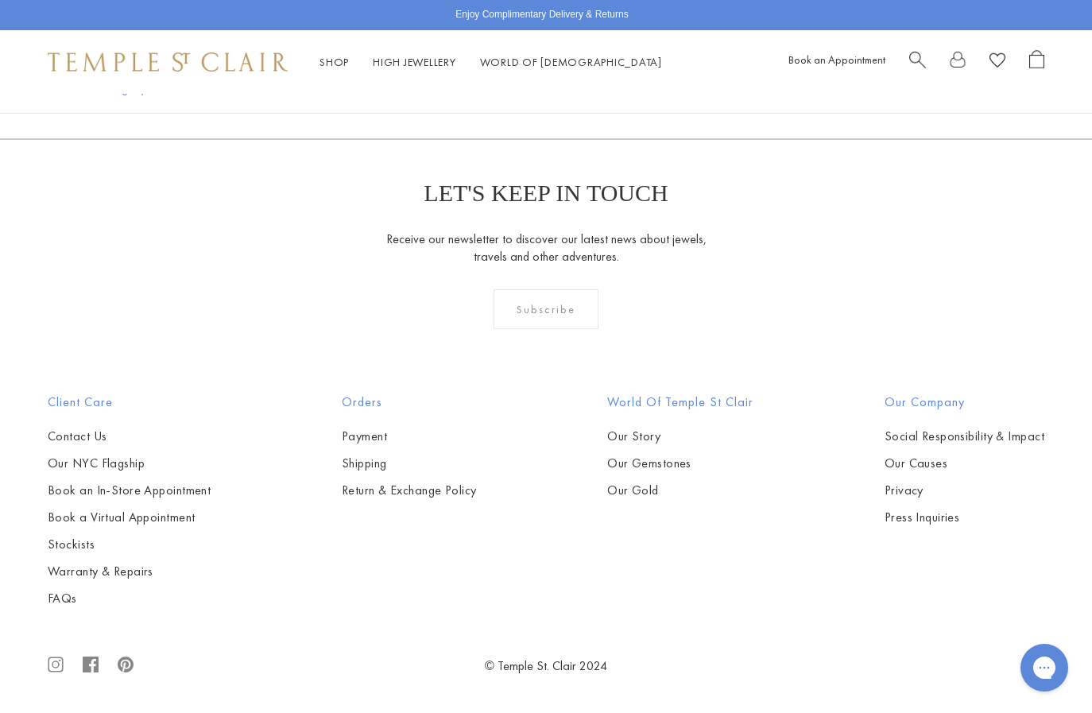
click at [674, 75] on link "8" at bounding box center [675, 53] width 52 height 44
